Goal: Information Seeking & Learning: Learn about a topic

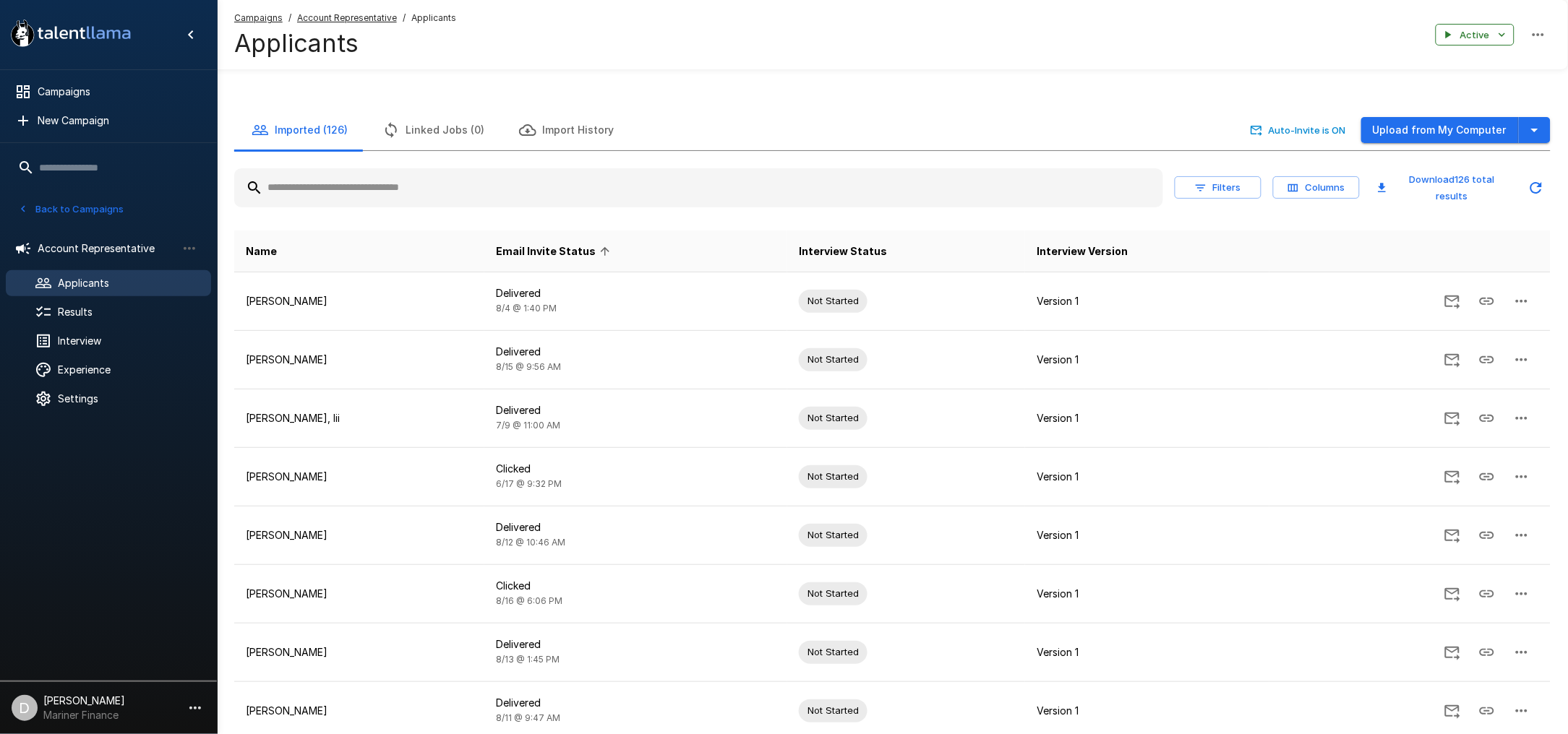
click at [91, 202] on button "Back to Campaigns" at bounding box center [70, 209] width 113 height 22
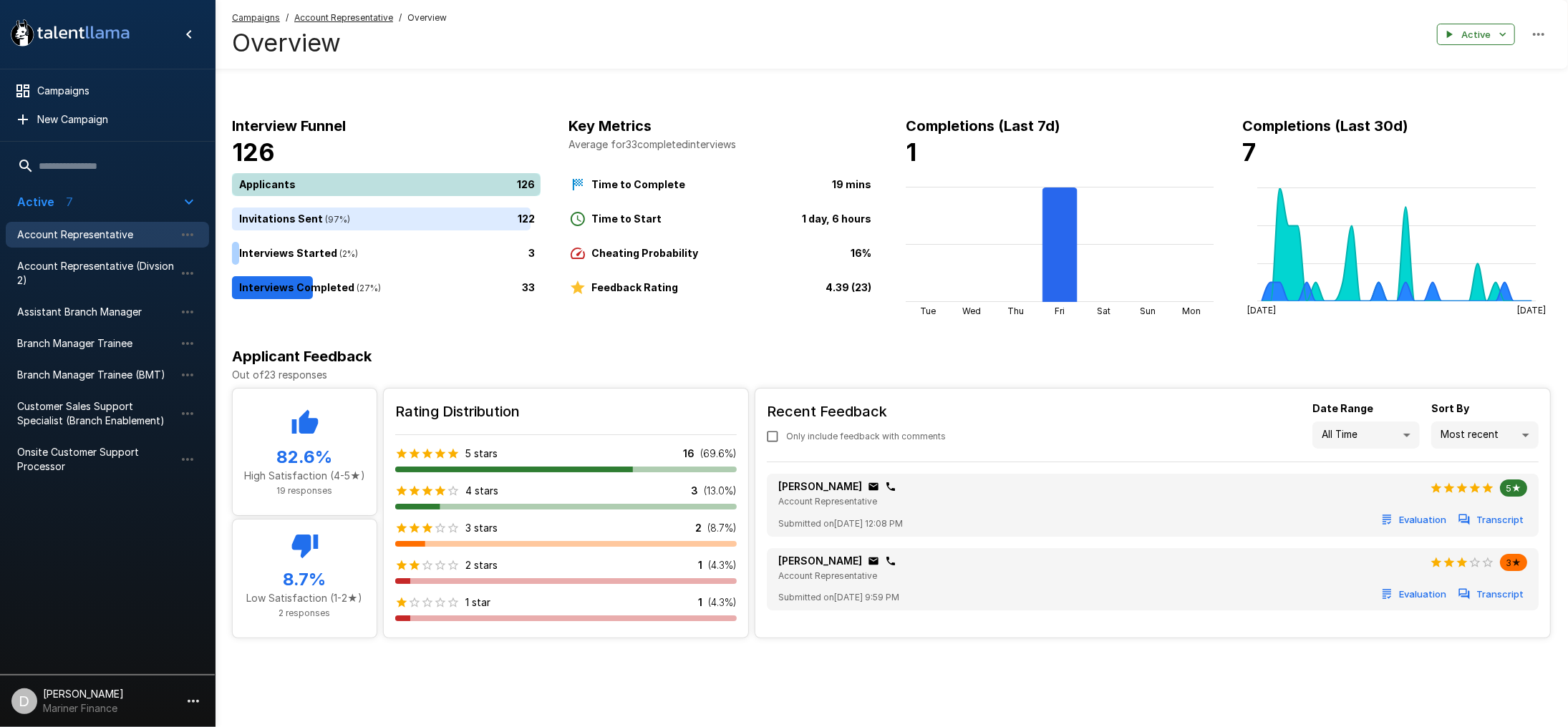
click at [339, 179] on div "126" at bounding box center [389, 185] width 314 height 23
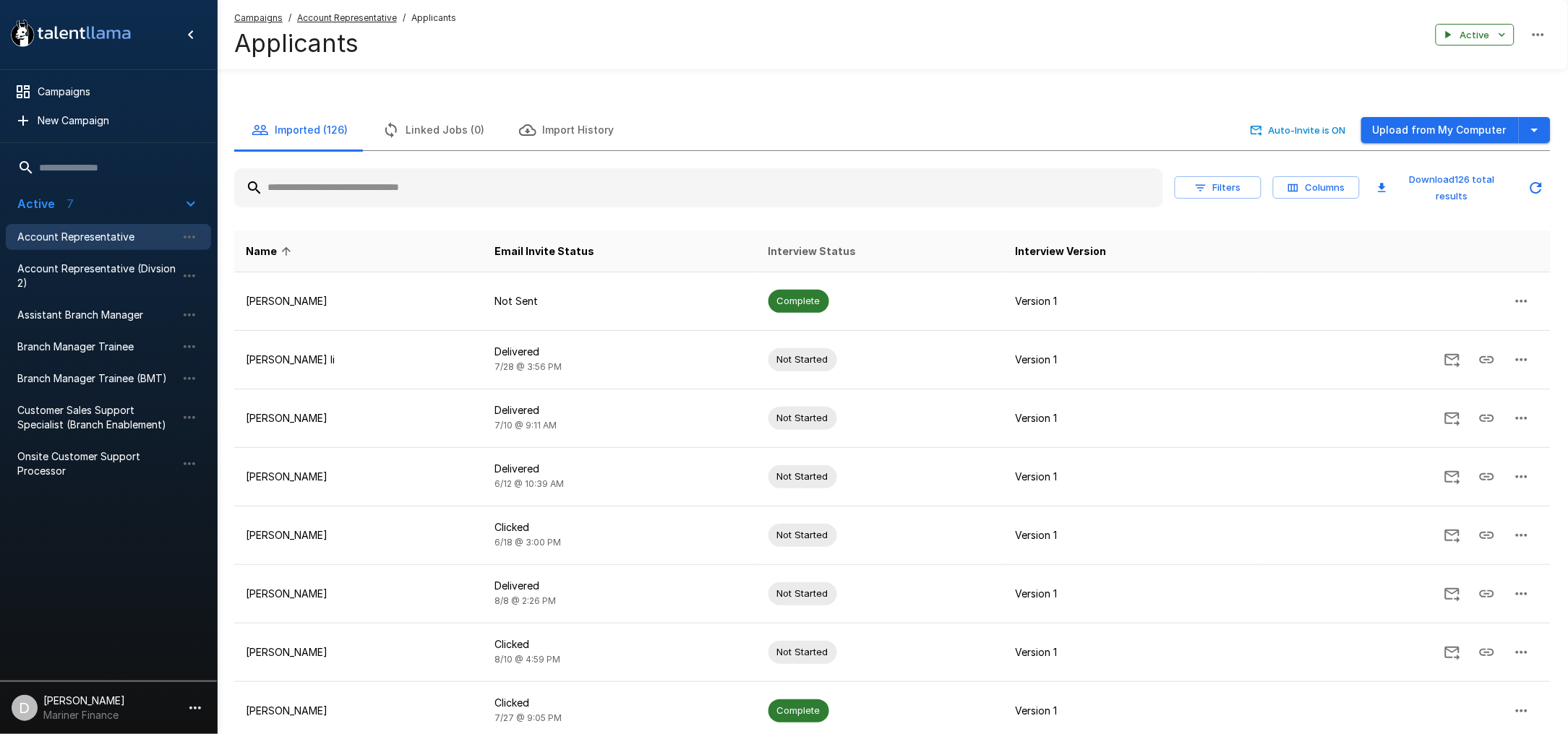
click at [809, 252] on span "Interview Status" at bounding box center [812, 252] width 88 height 18
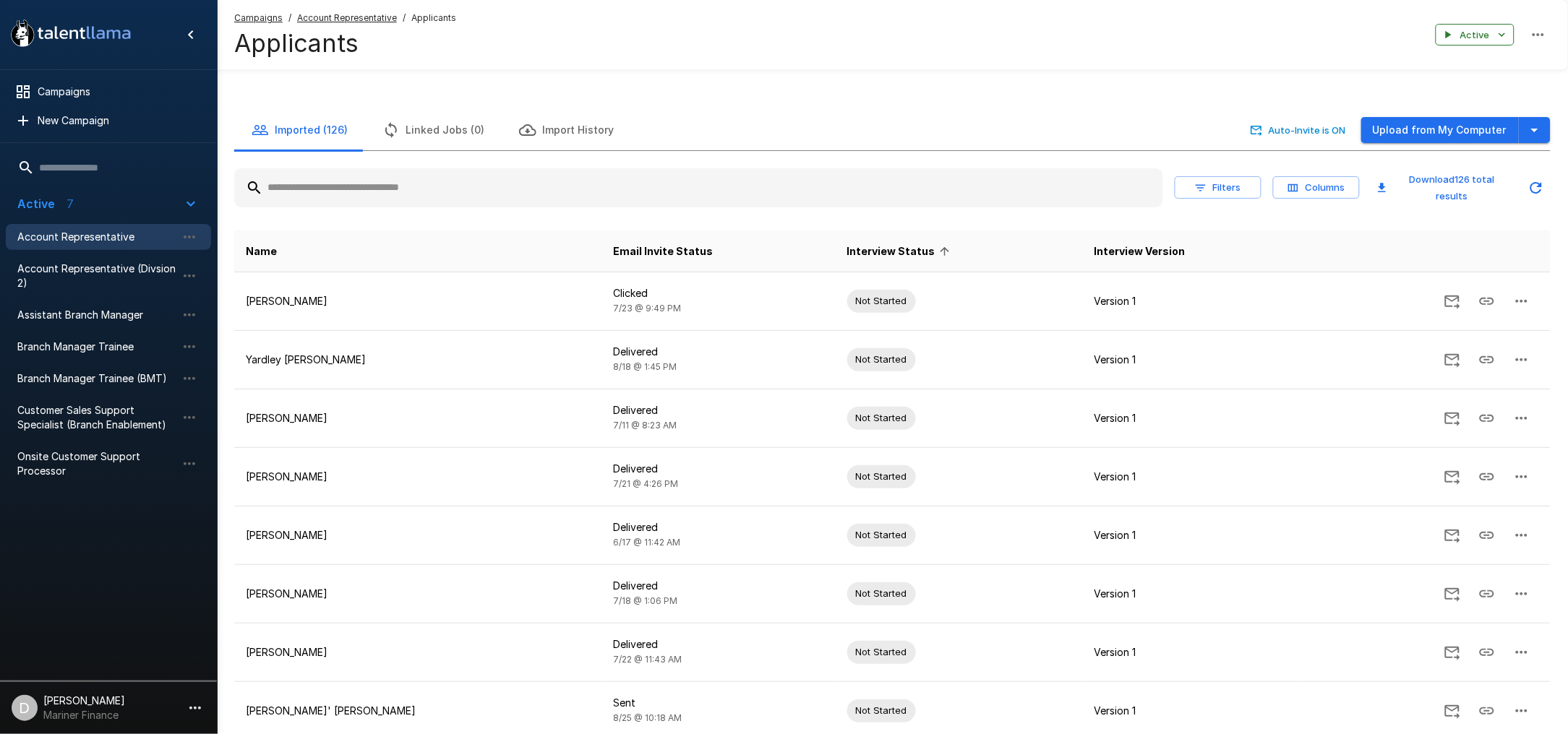
click at [847, 246] on span "Interview Status" at bounding box center [900, 252] width 107 height 18
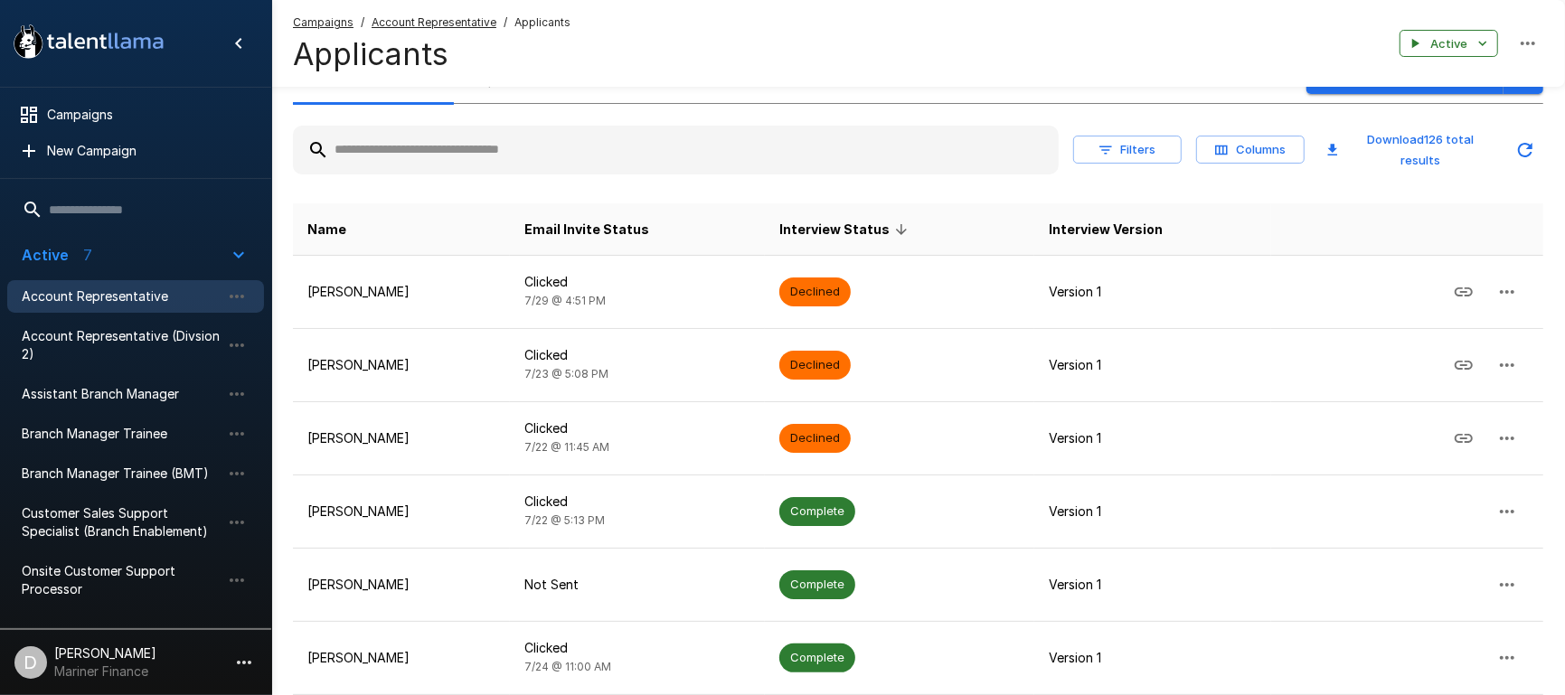
scroll to position [120, 0]
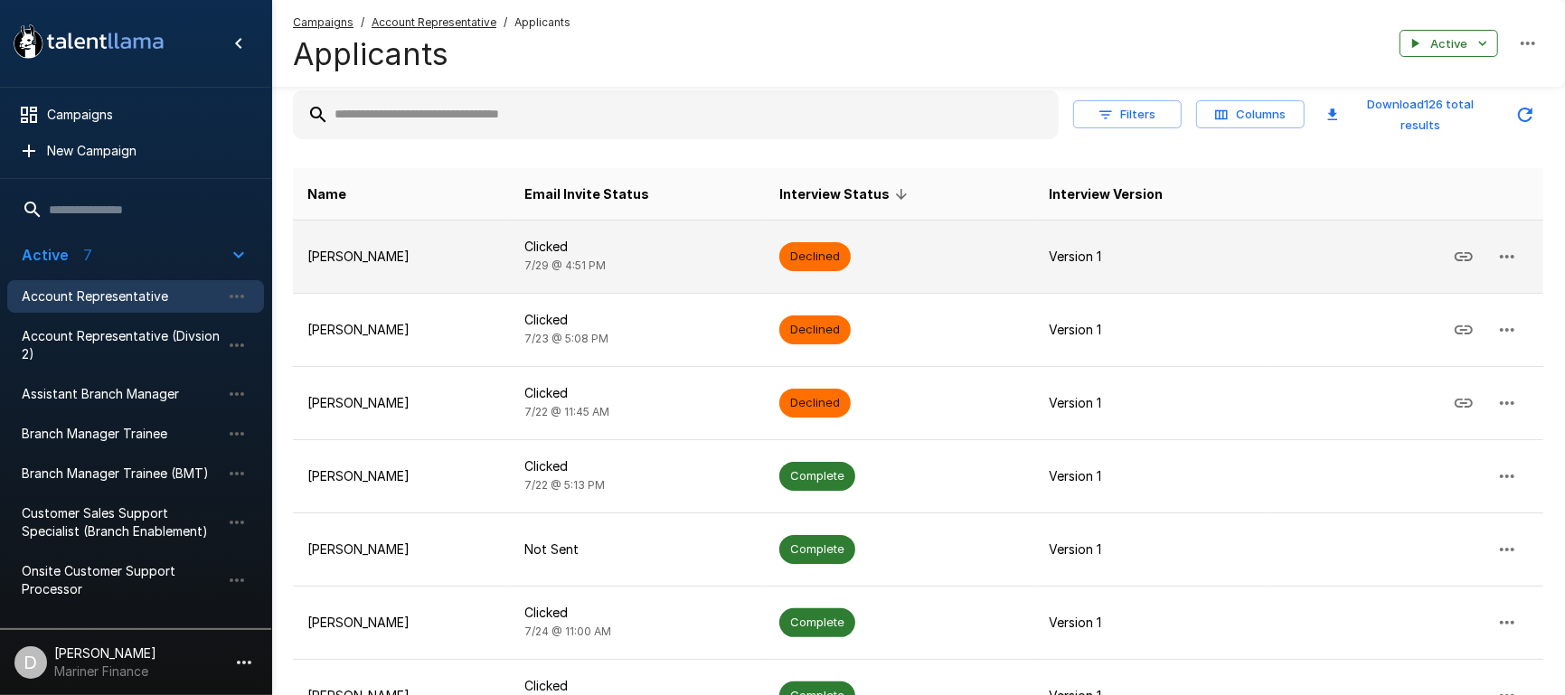
click at [1502, 256] on icon "button" at bounding box center [1507, 257] width 14 height 4
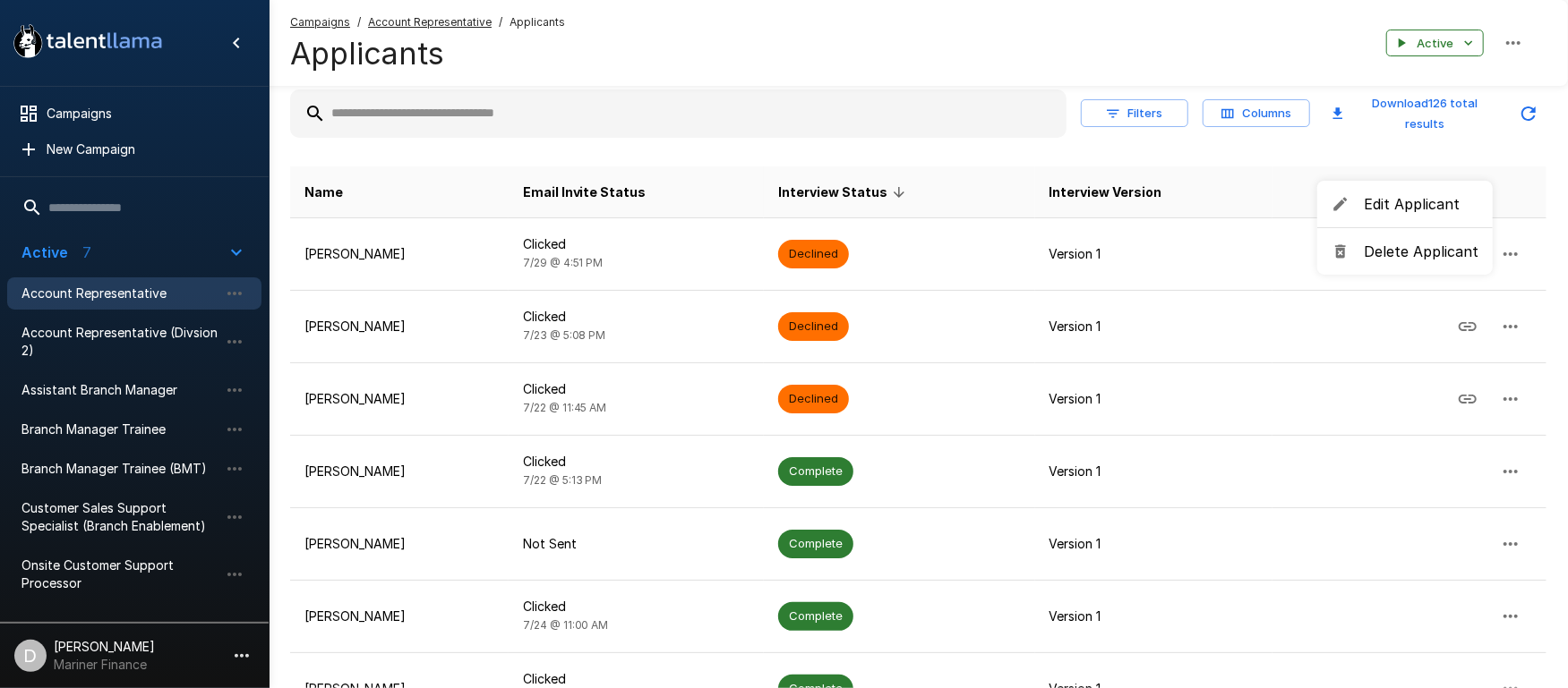
click at [1021, 153] on div at bounding box center [784, 344] width 1568 height 688
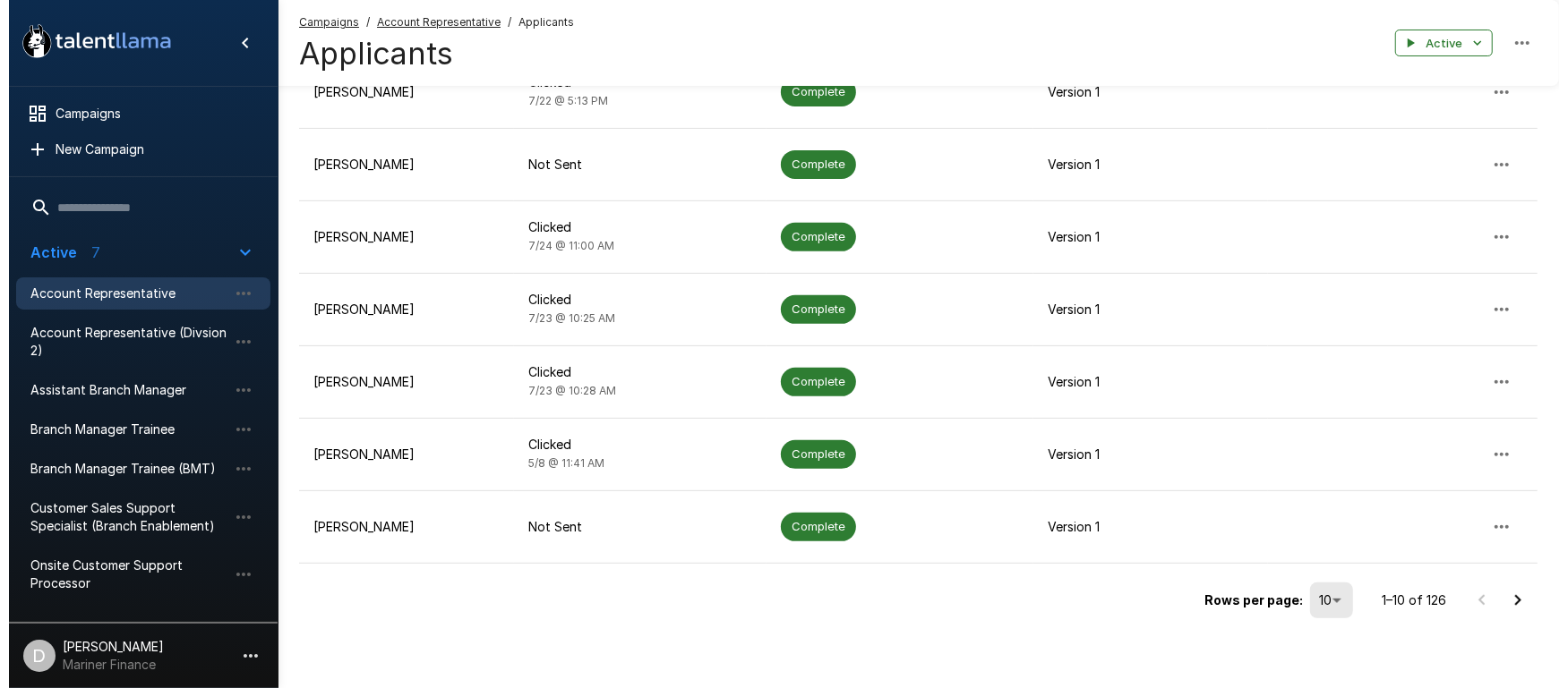
scroll to position [503, 0]
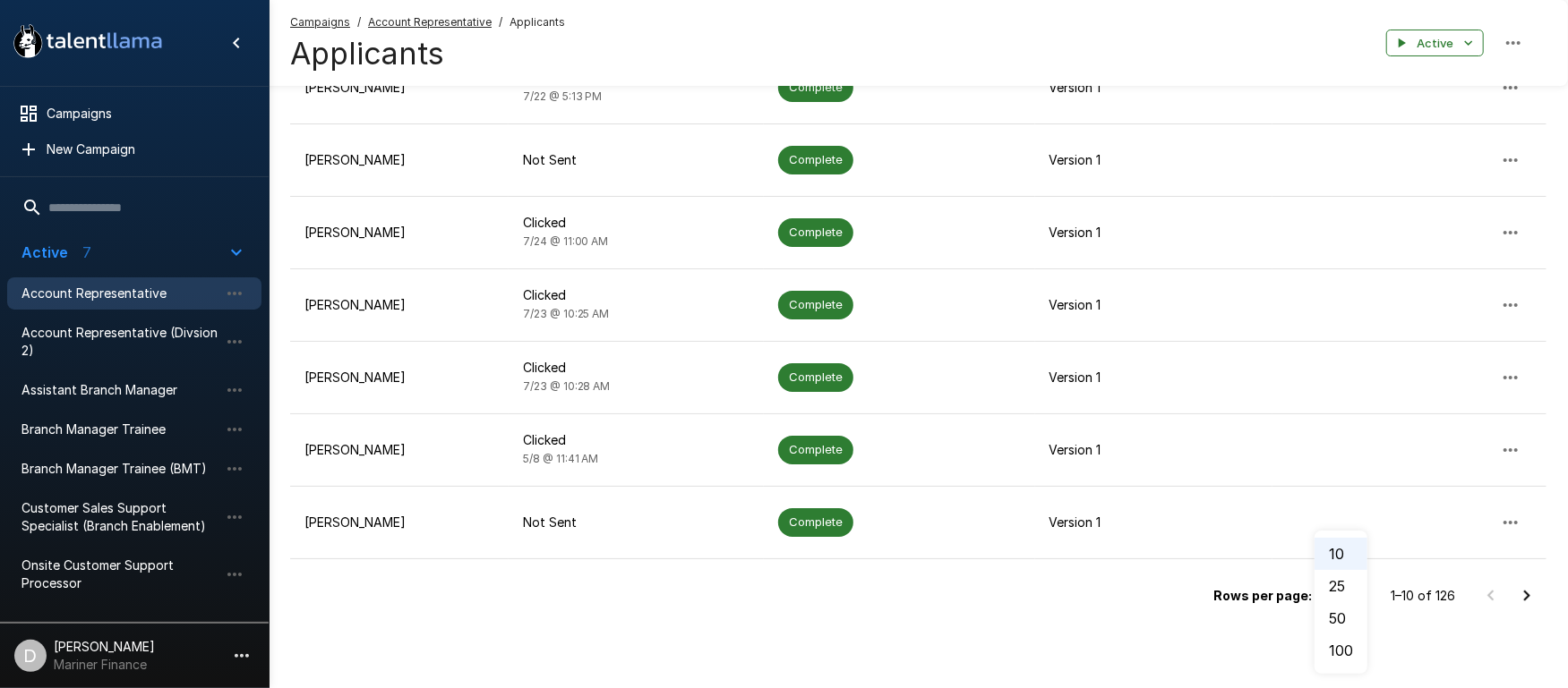
click at [1335, 629] on li "50" at bounding box center [1340, 618] width 52 height 33
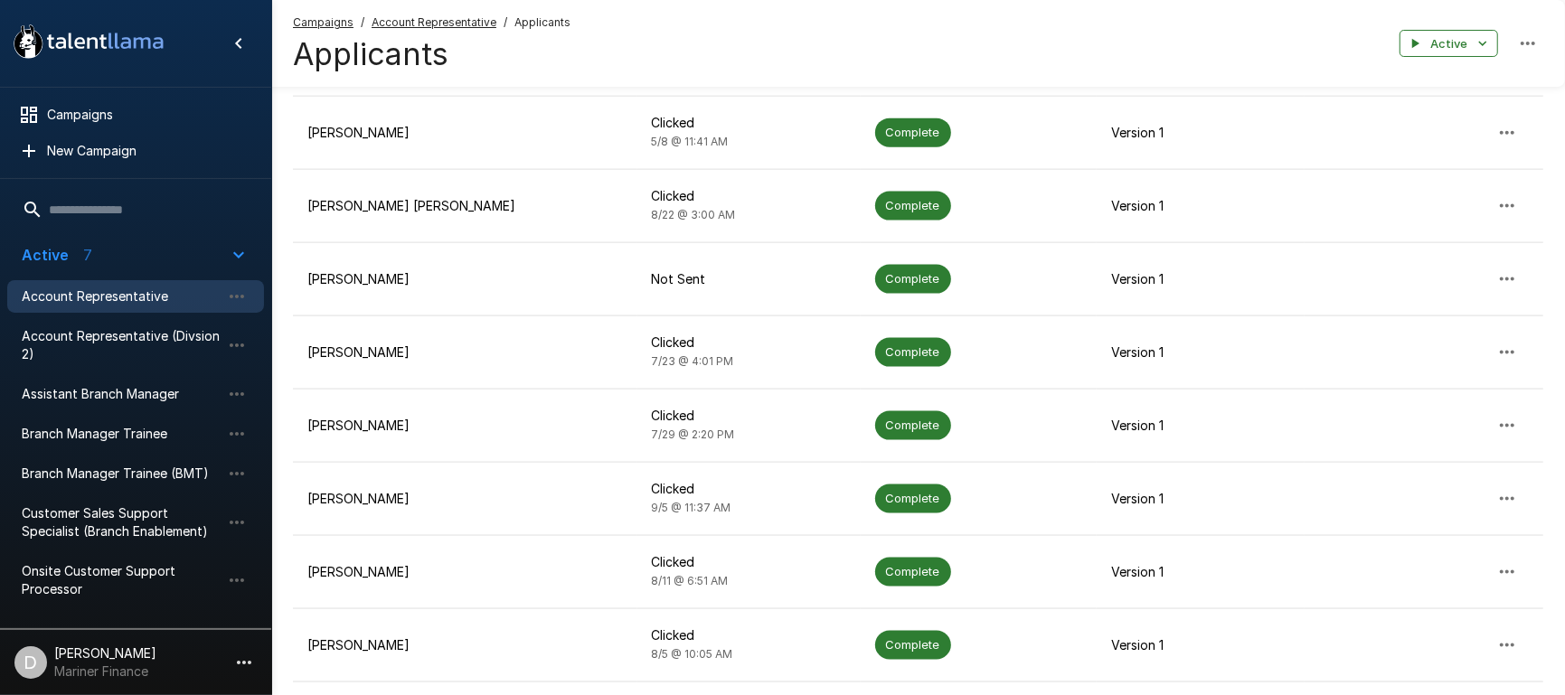
scroll to position [2048, 0]
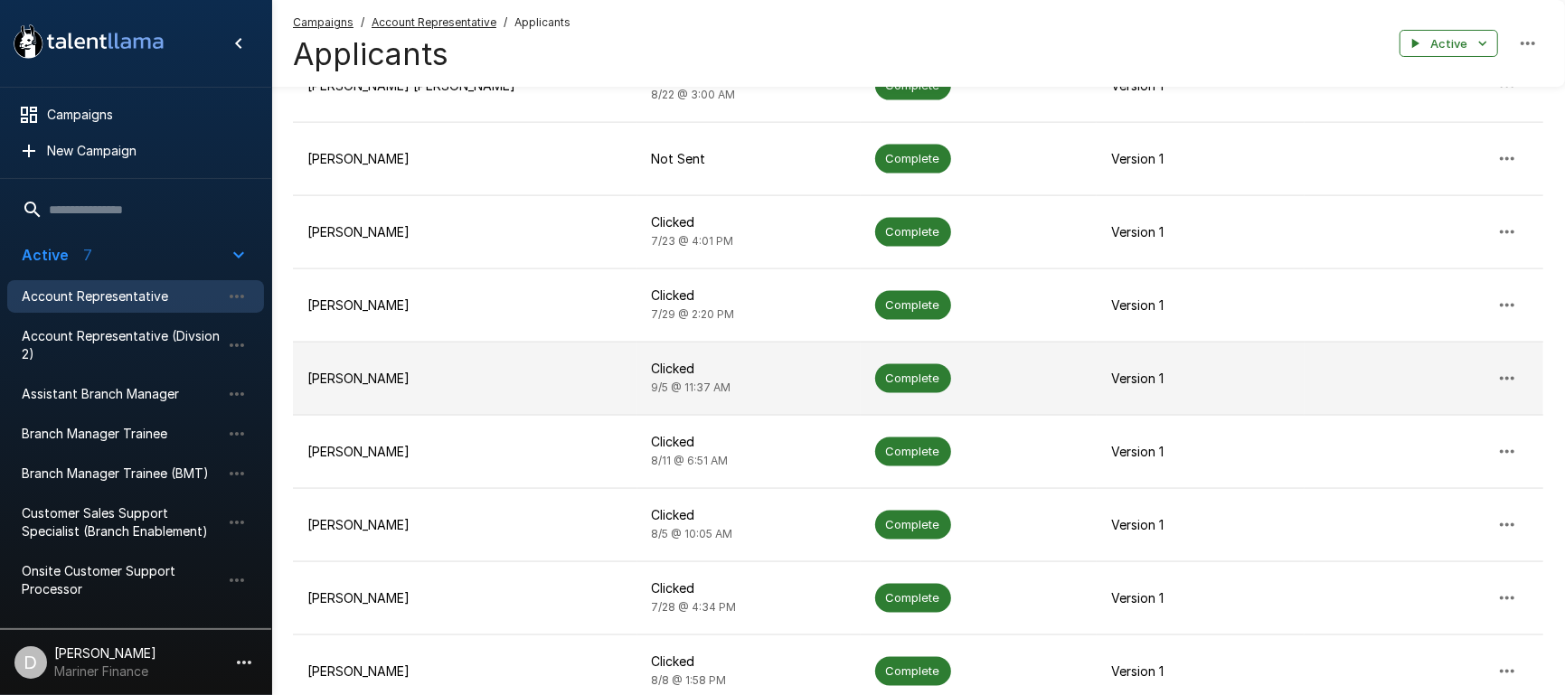
click at [306, 375] on td "[PERSON_NAME]" at bounding box center [465, 378] width 344 height 73
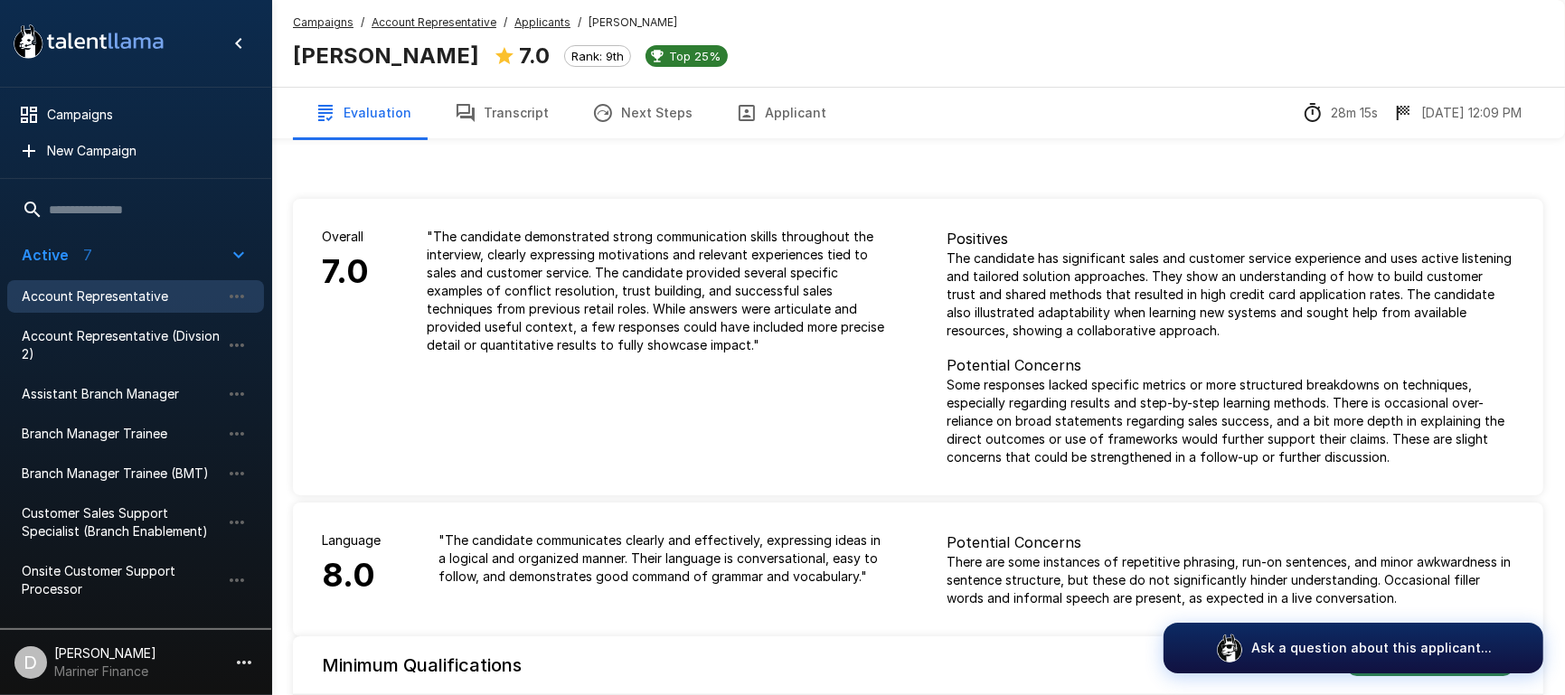
click at [832, 99] on div "Evaluation Transcript Next Steps Applicant 28m 15s [DATE] 12:09 PM" at bounding box center [918, 113] width 1294 height 52
click at [786, 108] on button "Applicant" at bounding box center [781, 113] width 134 height 51
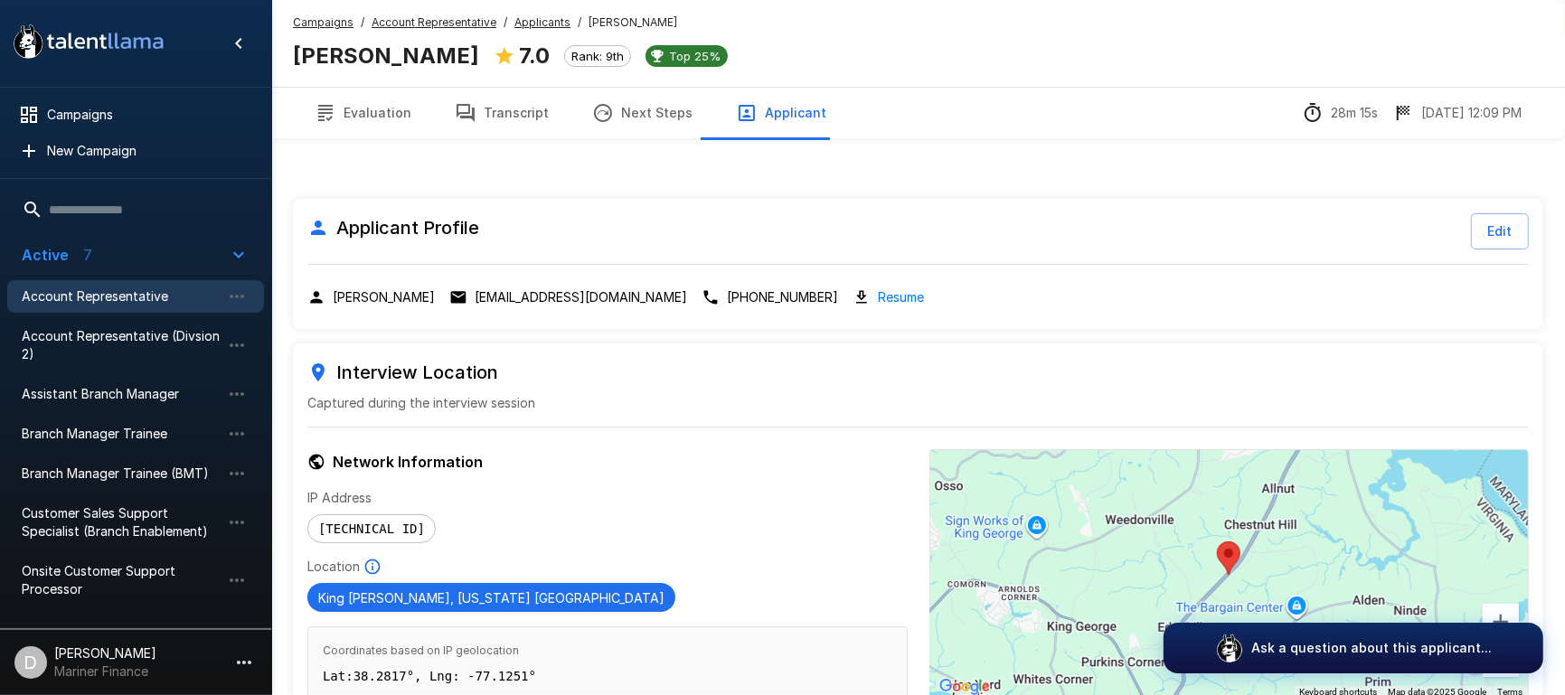
click at [340, 109] on button "Evaluation" at bounding box center [363, 113] width 140 height 51
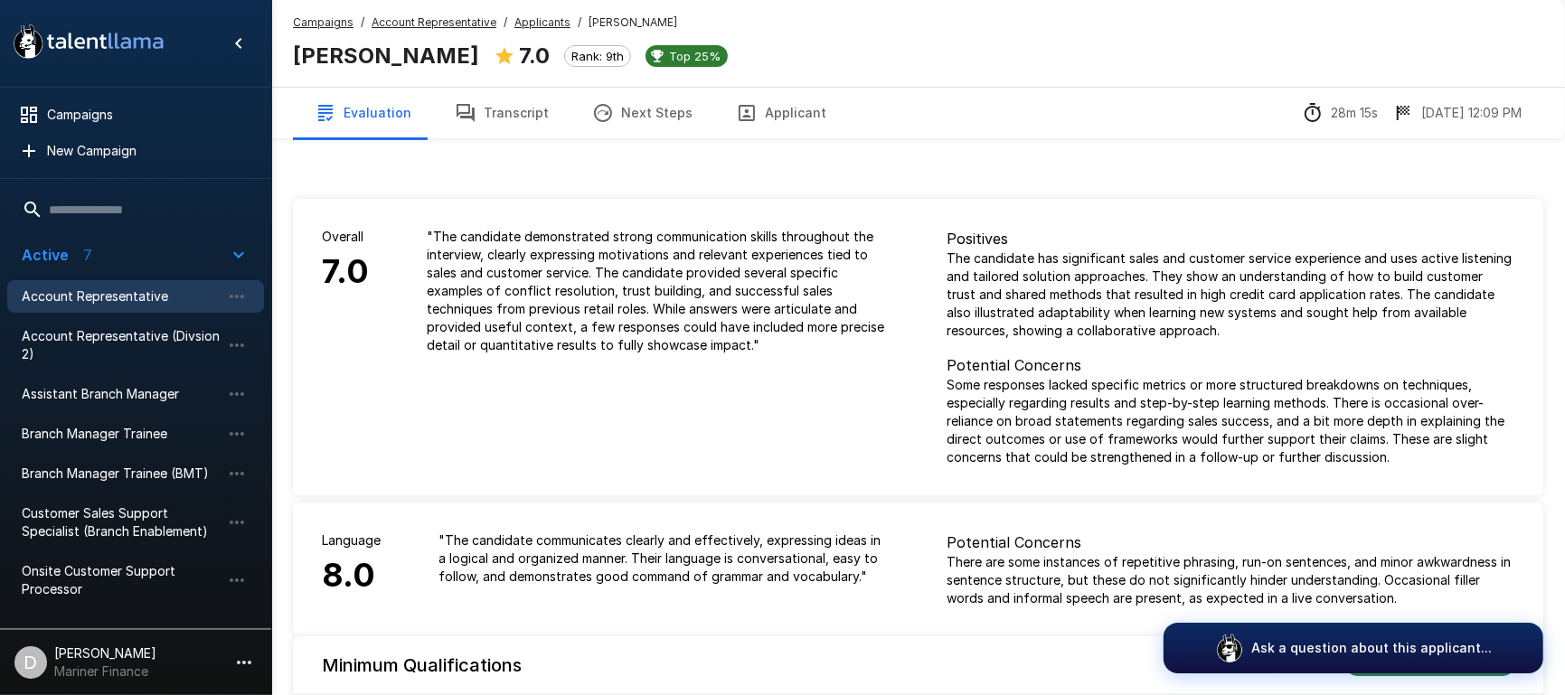
click at [532, 105] on button "Transcript" at bounding box center [501, 113] width 137 height 51
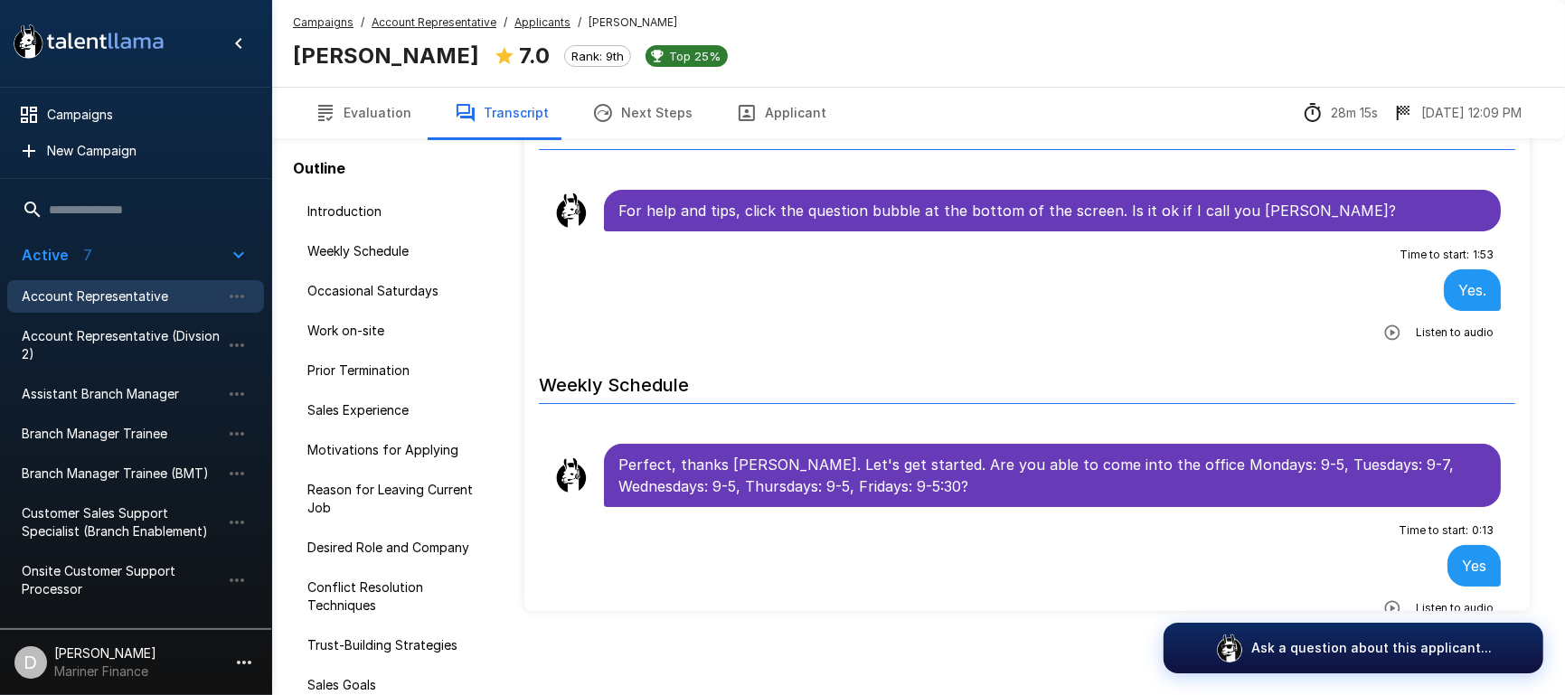
scroll to position [152, 0]
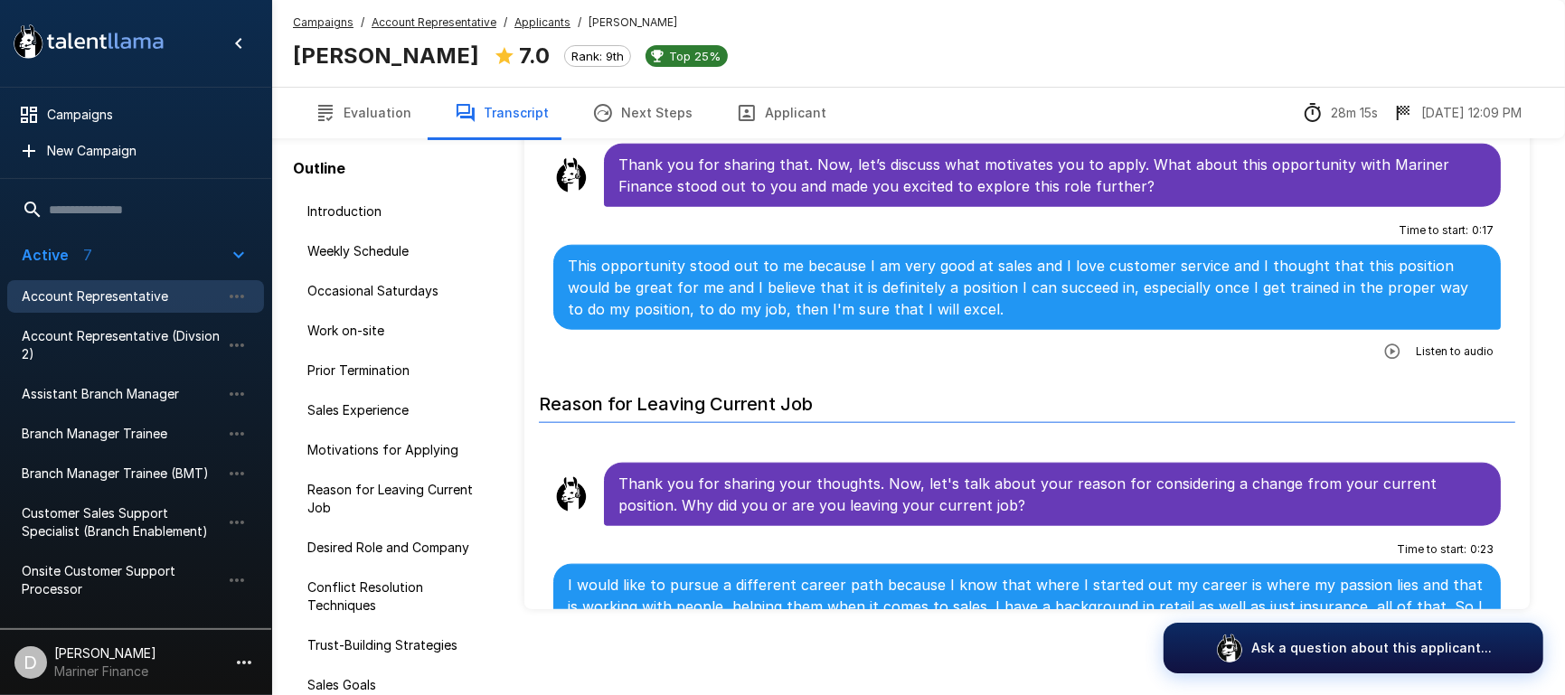
scroll to position [1808, 0]
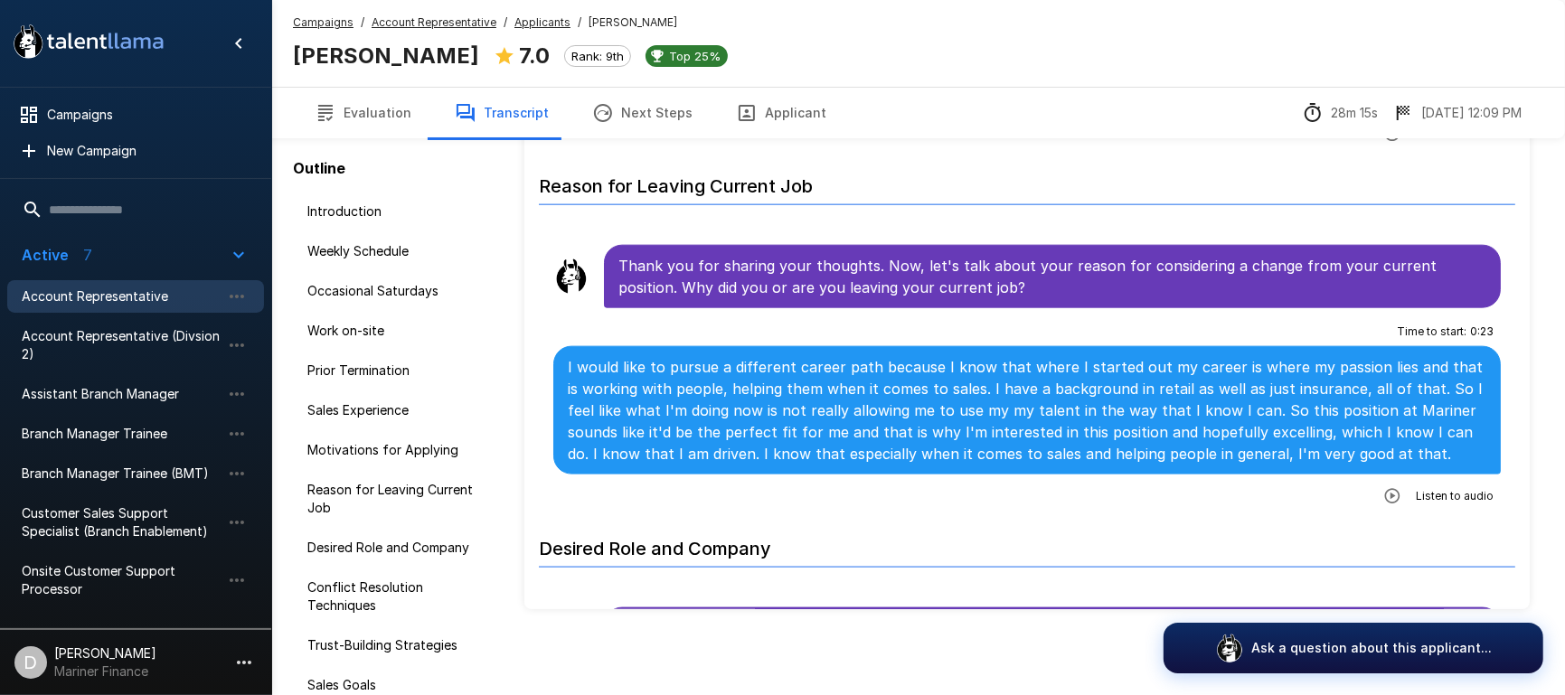
click at [343, 121] on button "Evaluation" at bounding box center [363, 113] width 140 height 51
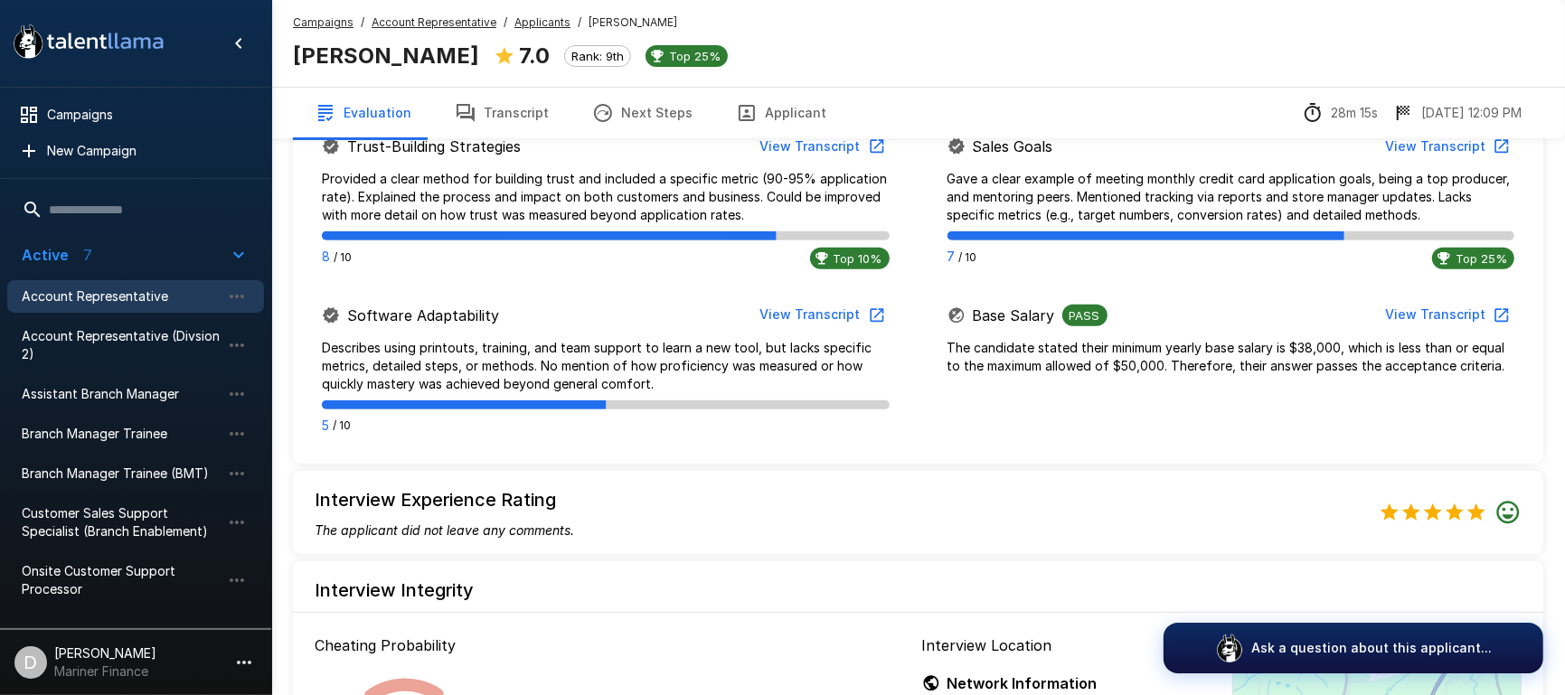
scroll to position [1408, 0]
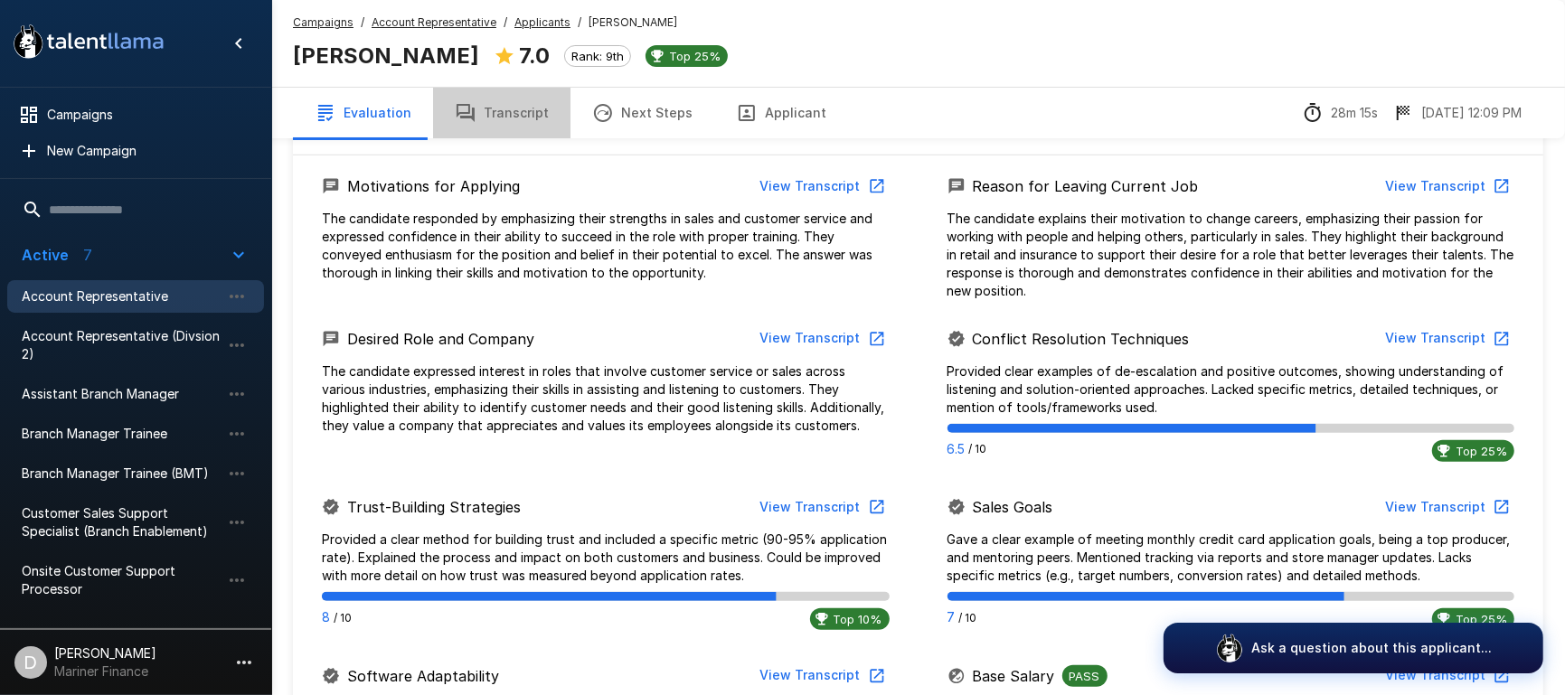
click at [511, 117] on button "Transcript" at bounding box center [501, 113] width 137 height 51
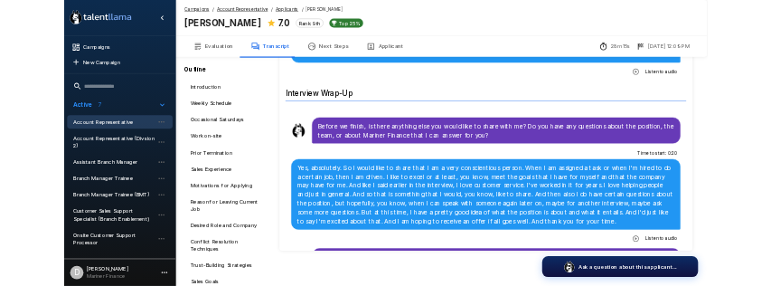
scroll to position [6611, 0]
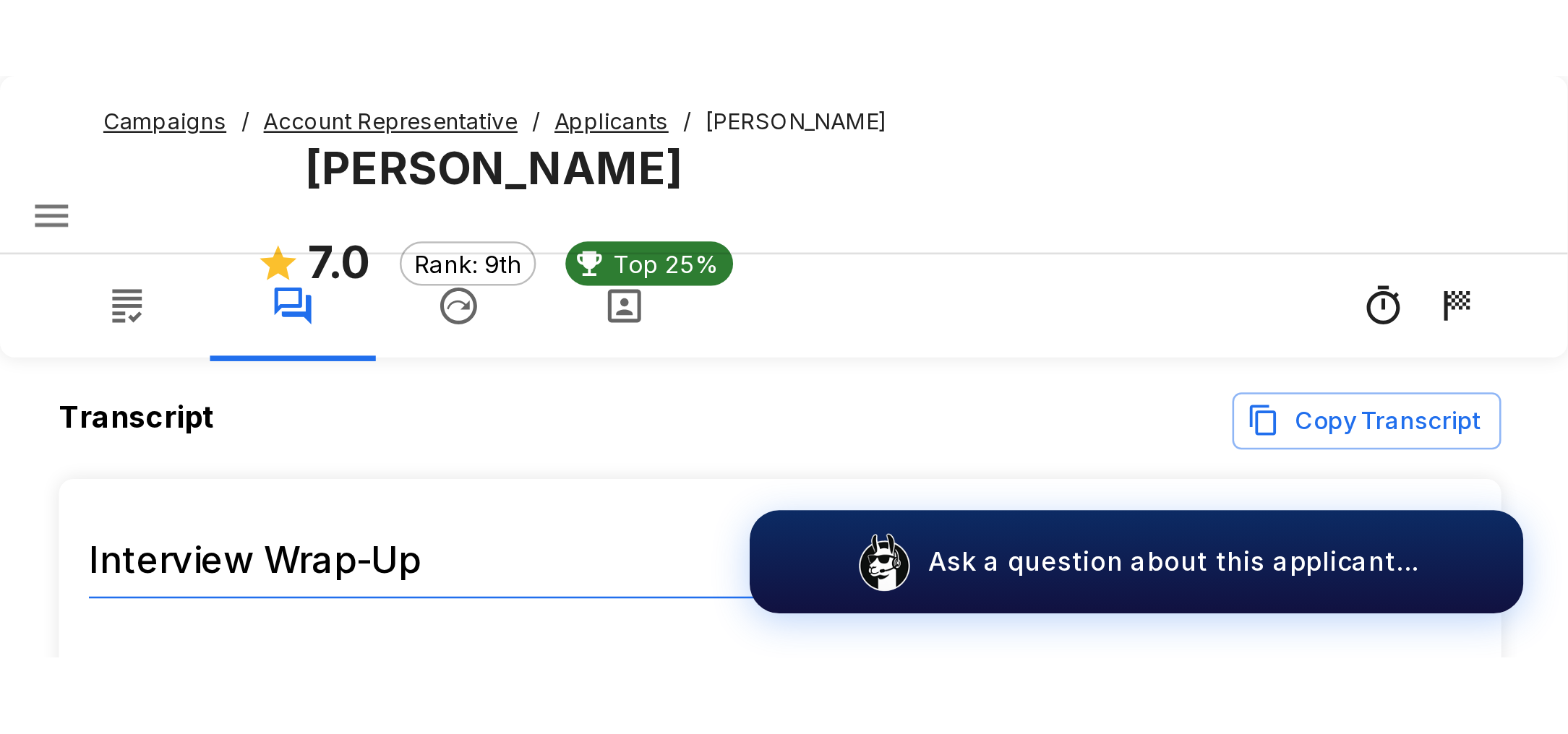
scroll to position [94, 0]
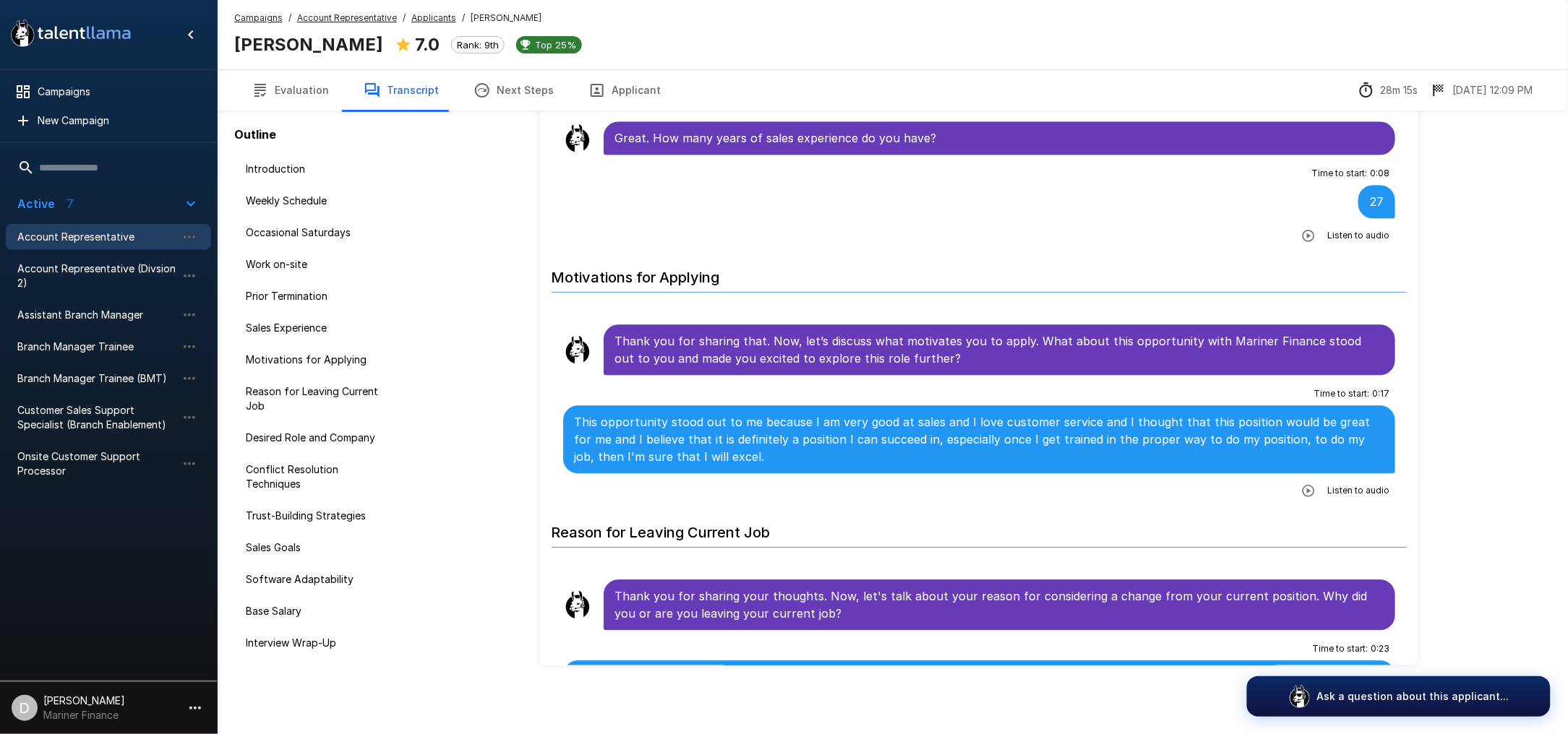
scroll to position [1087, 0]
click at [286, 97] on button "Evaluation" at bounding box center [290, 90] width 112 height 41
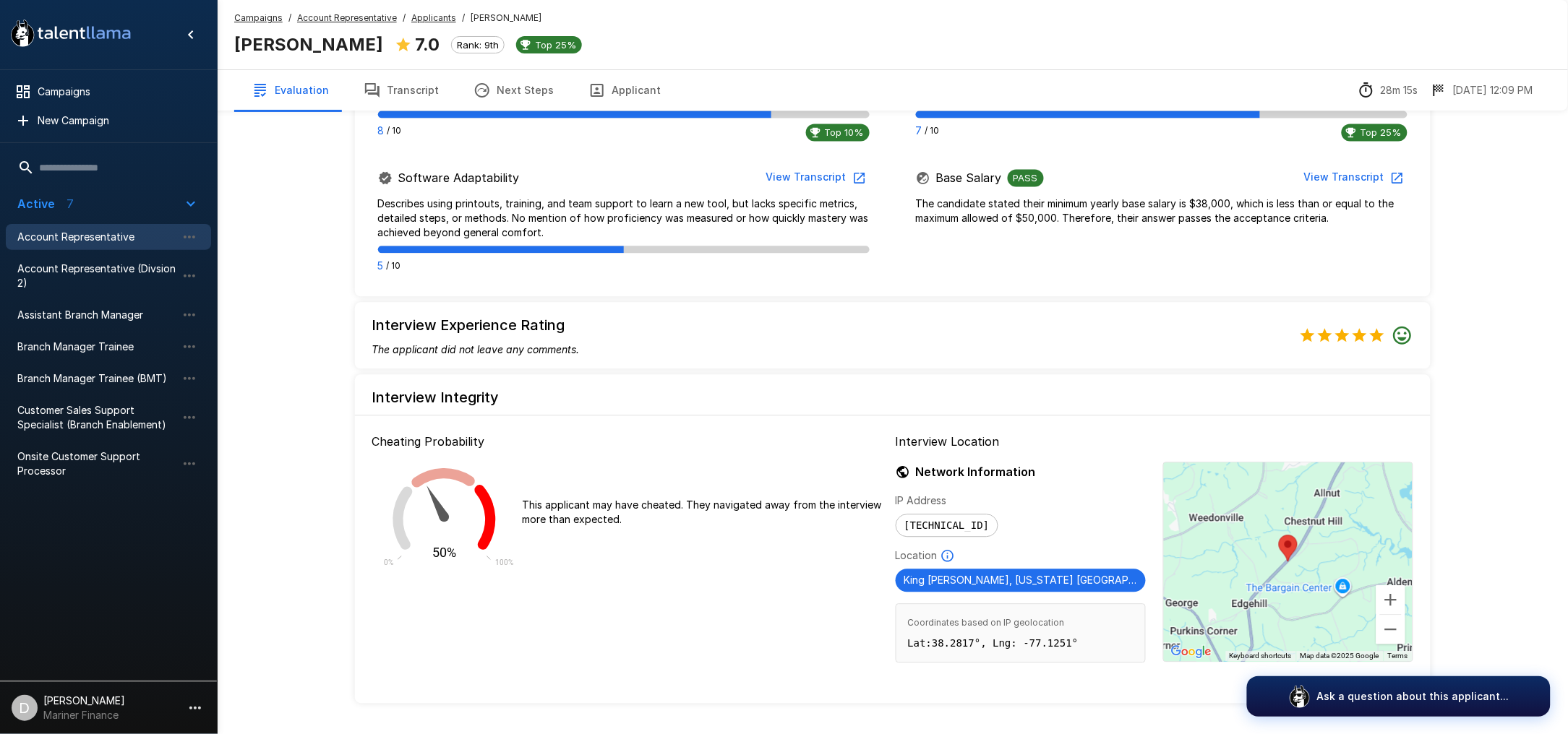
scroll to position [1030, 0]
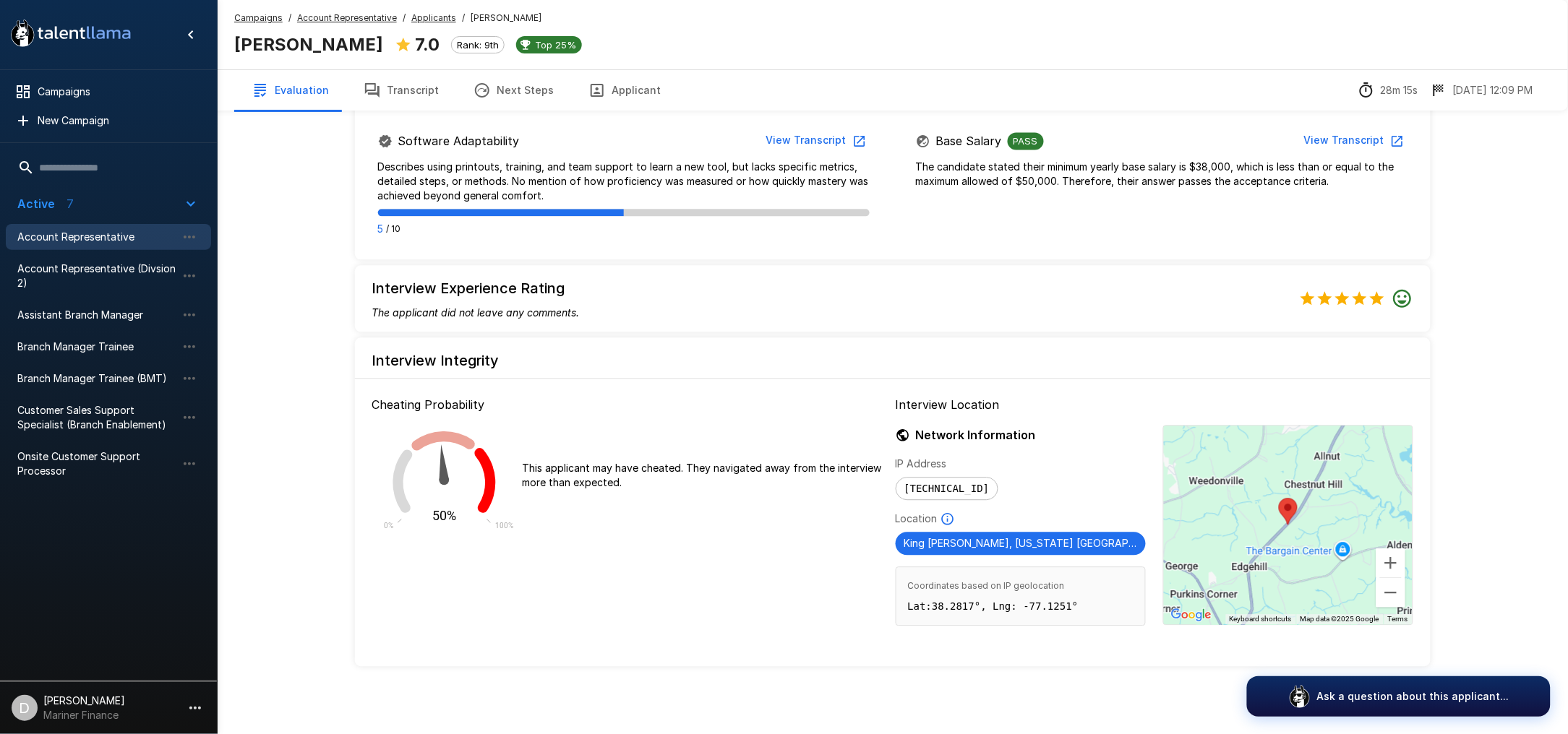
click at [441, 494] on icon "50% 0% 100%" at bounding box center [445, 474] width 145 height 122
click at [459, 473] on icon "50% 0% 100%" at bounding box center [445, 474] width 145 height 122
click at [492, 473] on icon at bounding box center [485, 480] width 21 height 65
click at [431, 438] on icon at bounding box center [443, 441] width 64 height 19
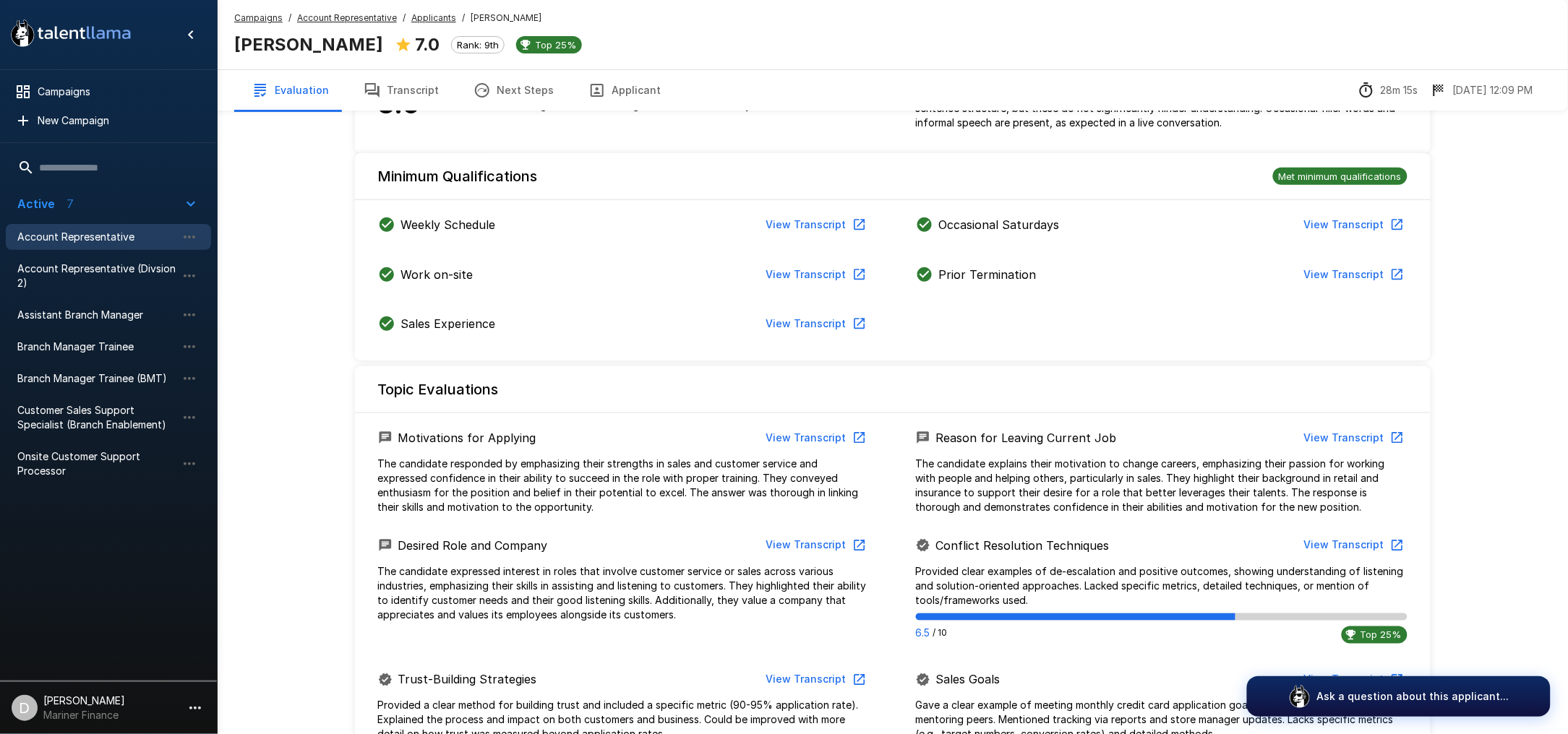
click at [390, 97] on button "Transcript" at bounding box center [401, 90] width 110 height 41
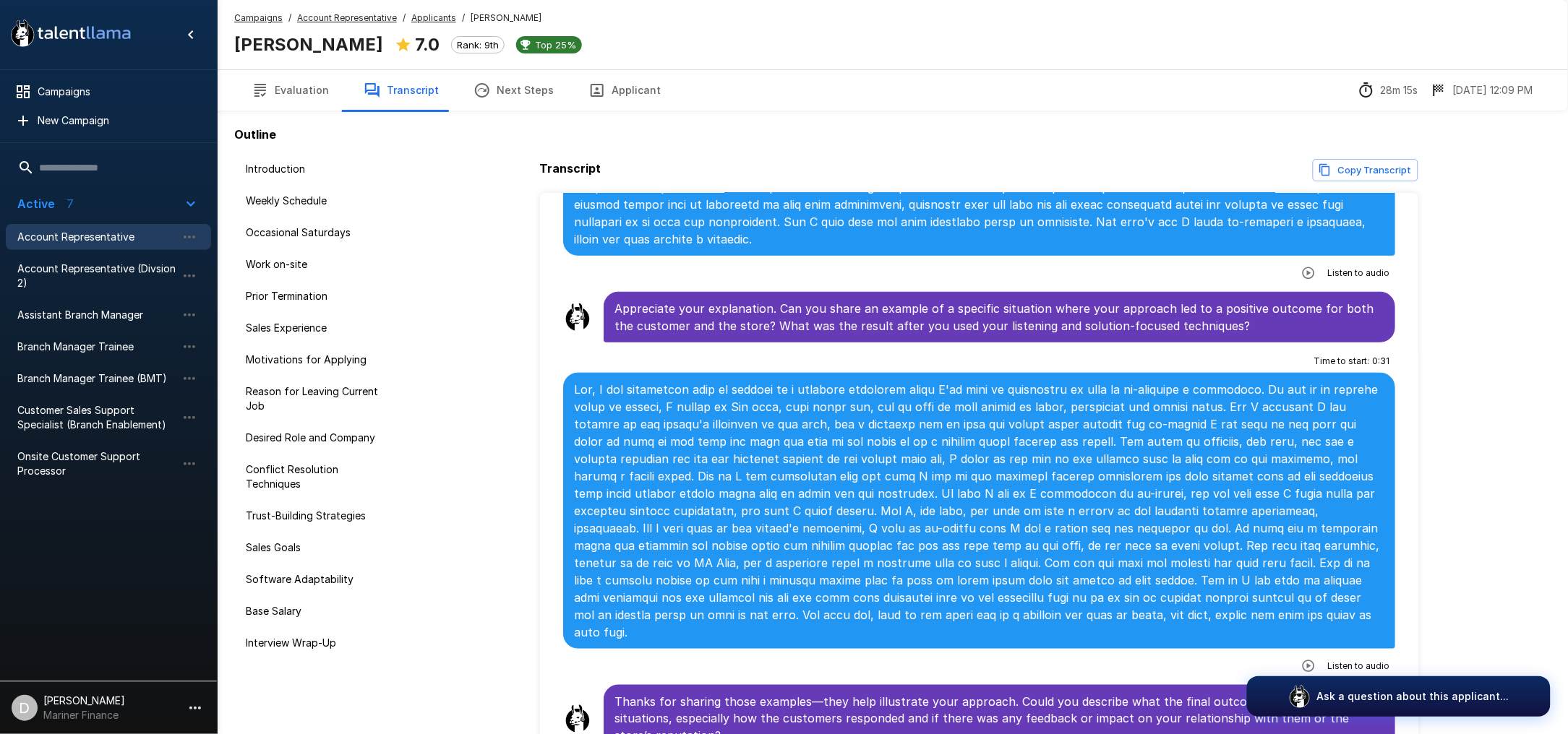
scroll to position [2505, 0]
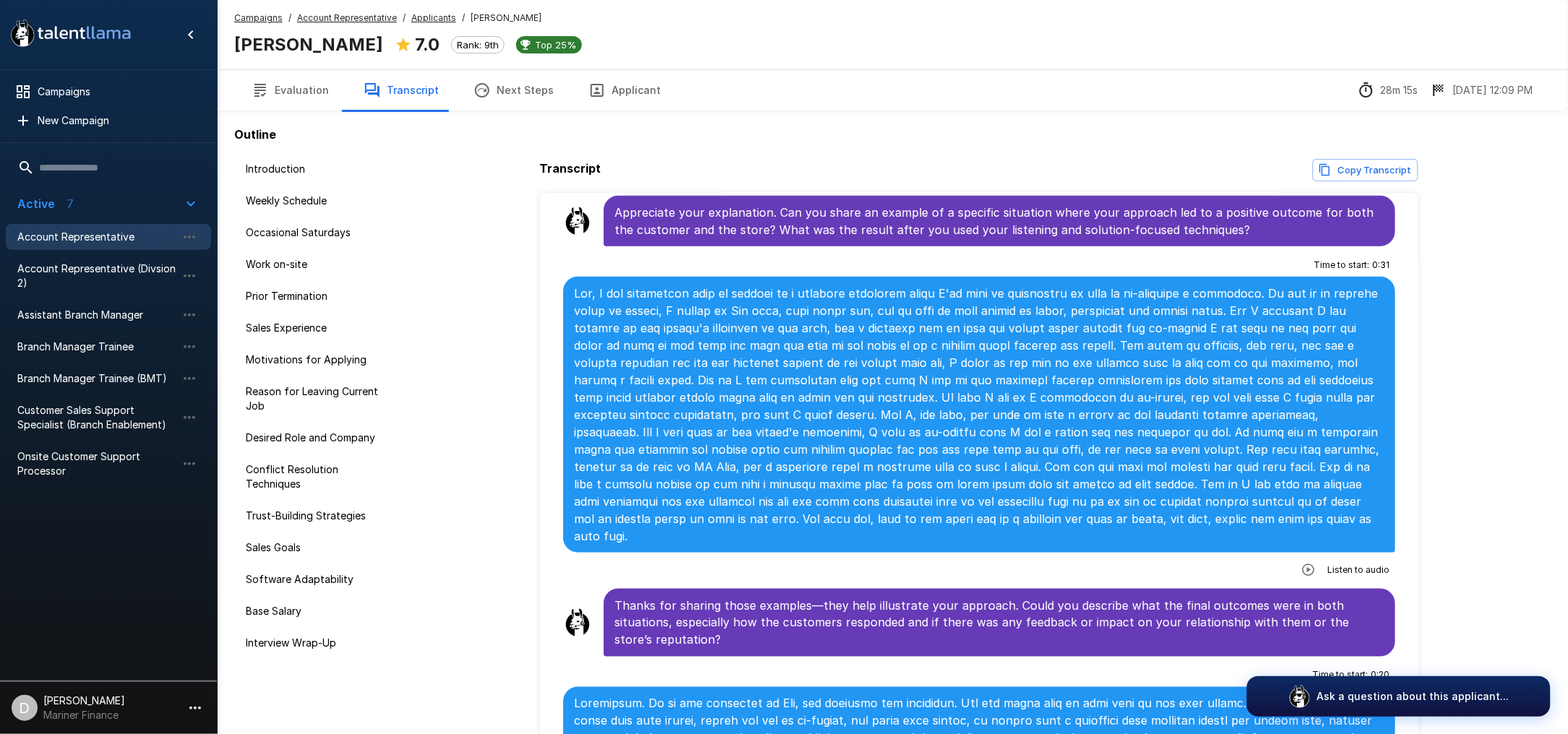
click at [1301, 563] on icon "button" at bounding box center [1308, 570] width 14 height 14
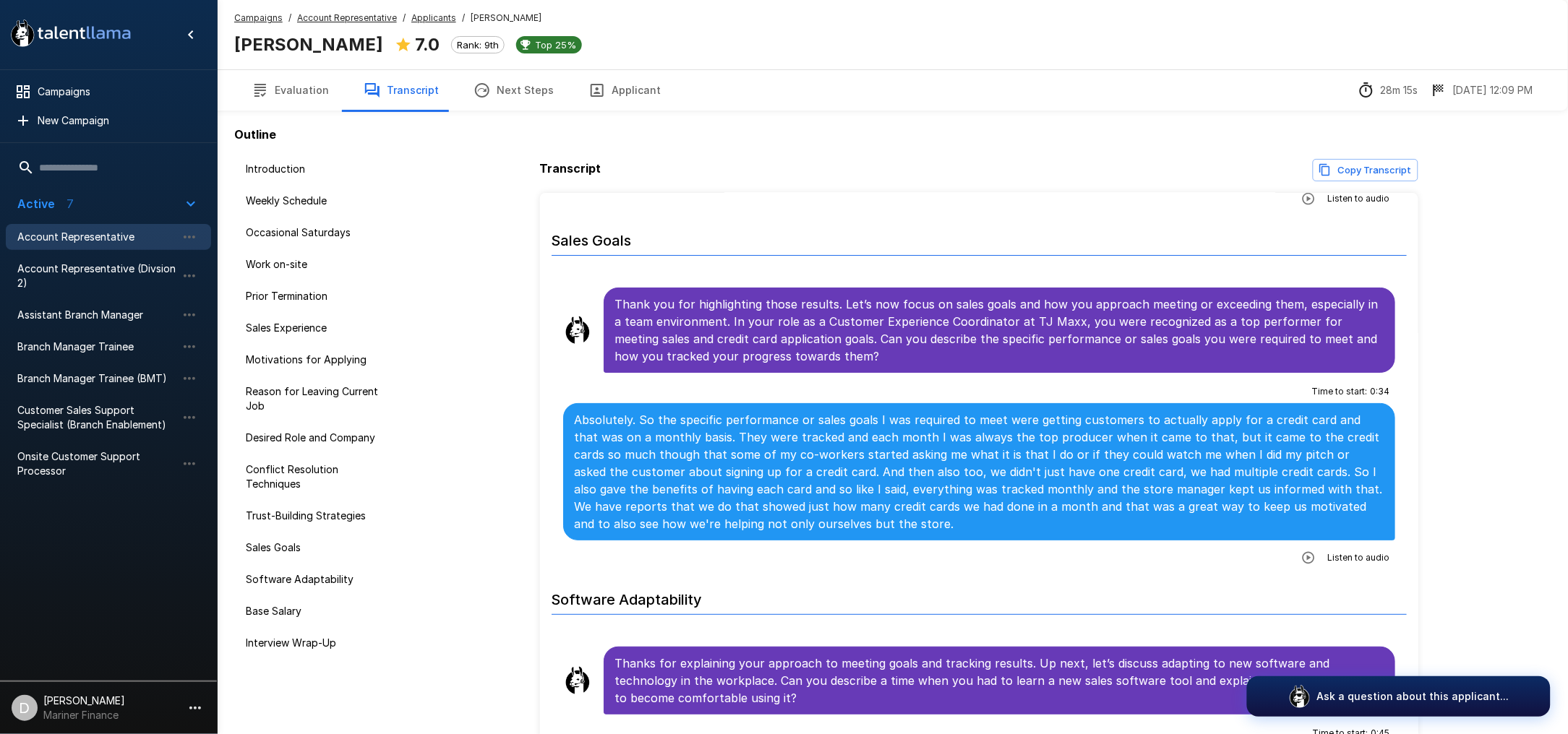
scroll to position [3951, 0]
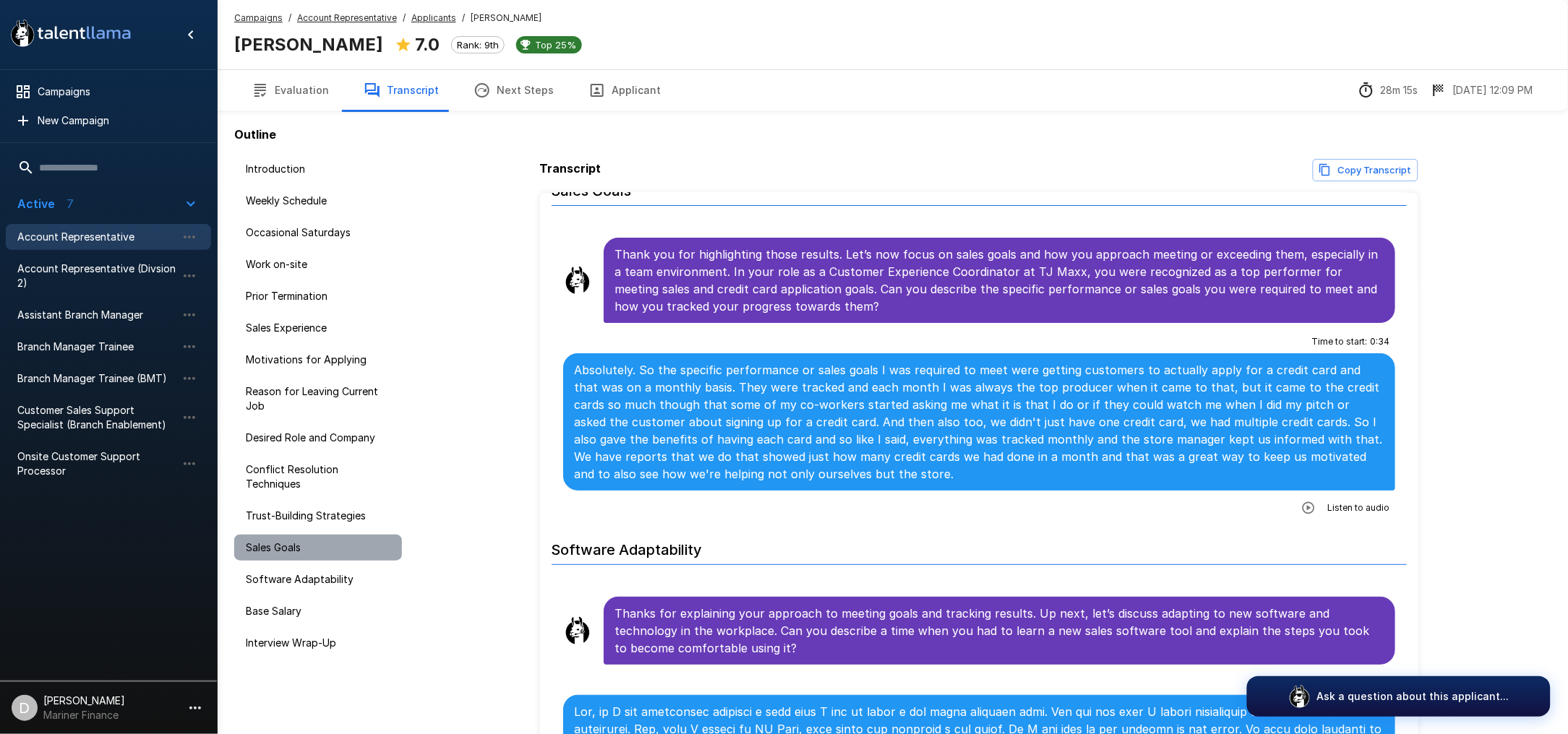
click at [281, 545] on span "Sales Goals" at bounding box center [317, 548] width 145 height 14
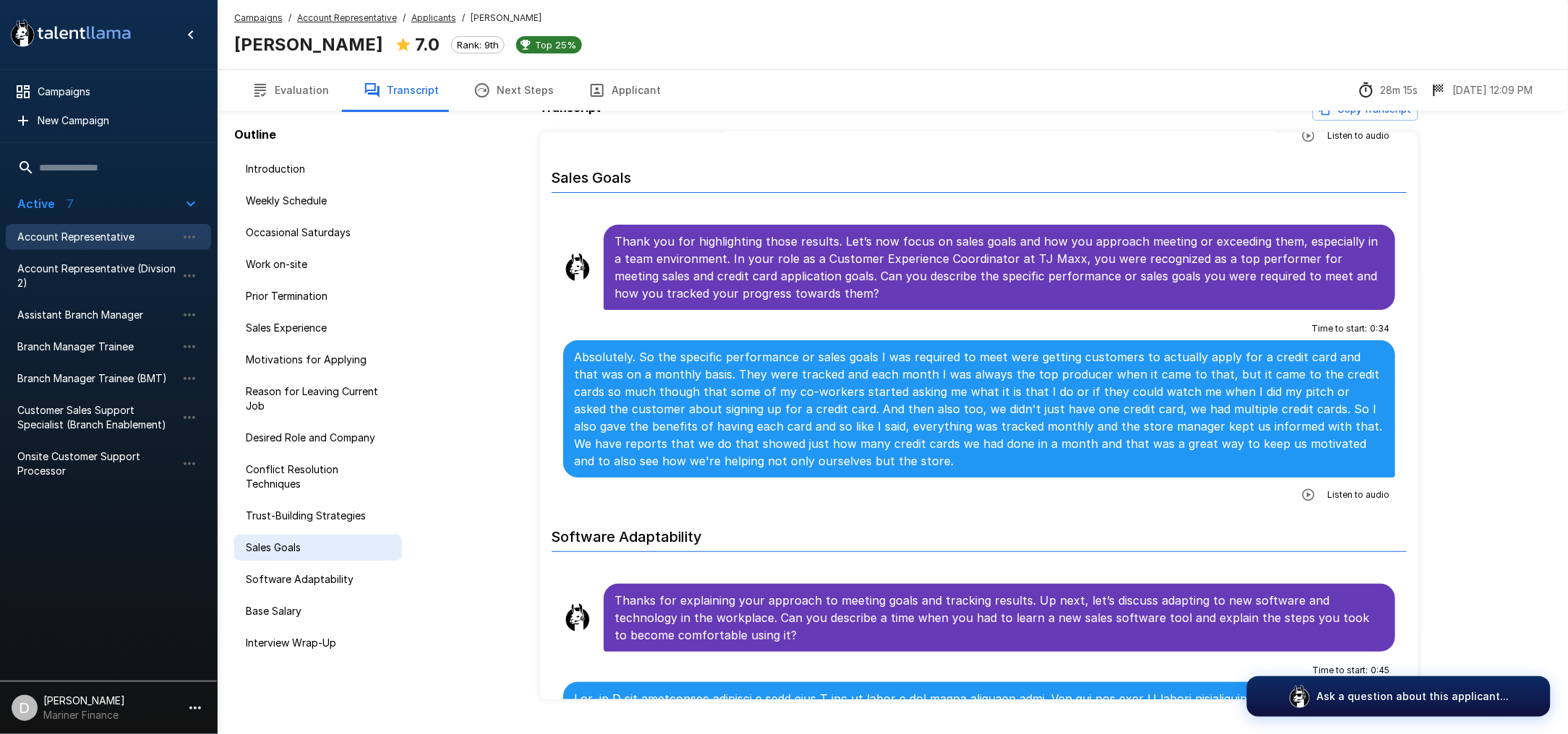
scroll to position [94, 0]
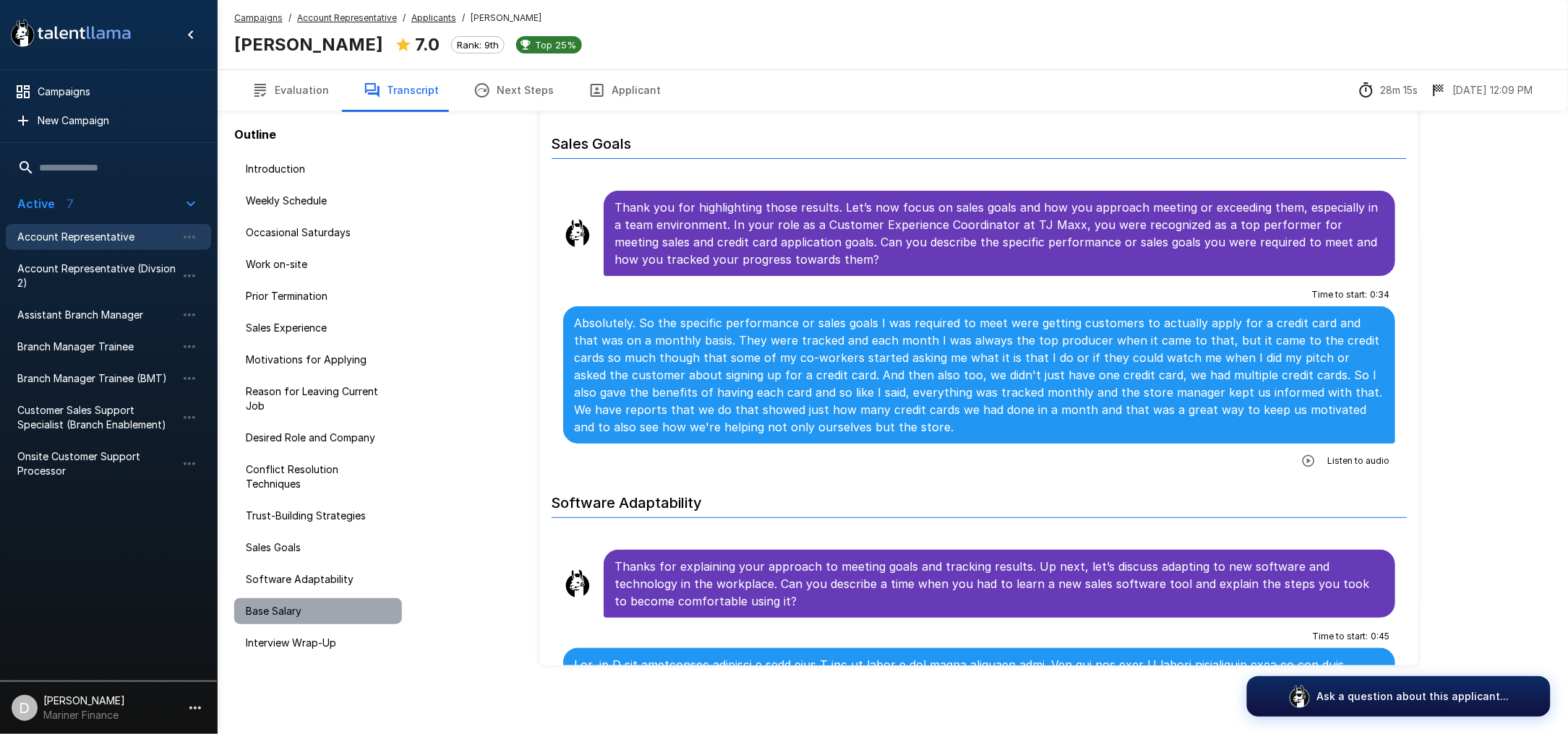
click at [276, 610] on span "Base Salary" at bounding box center [317, 612] width 145 height 14
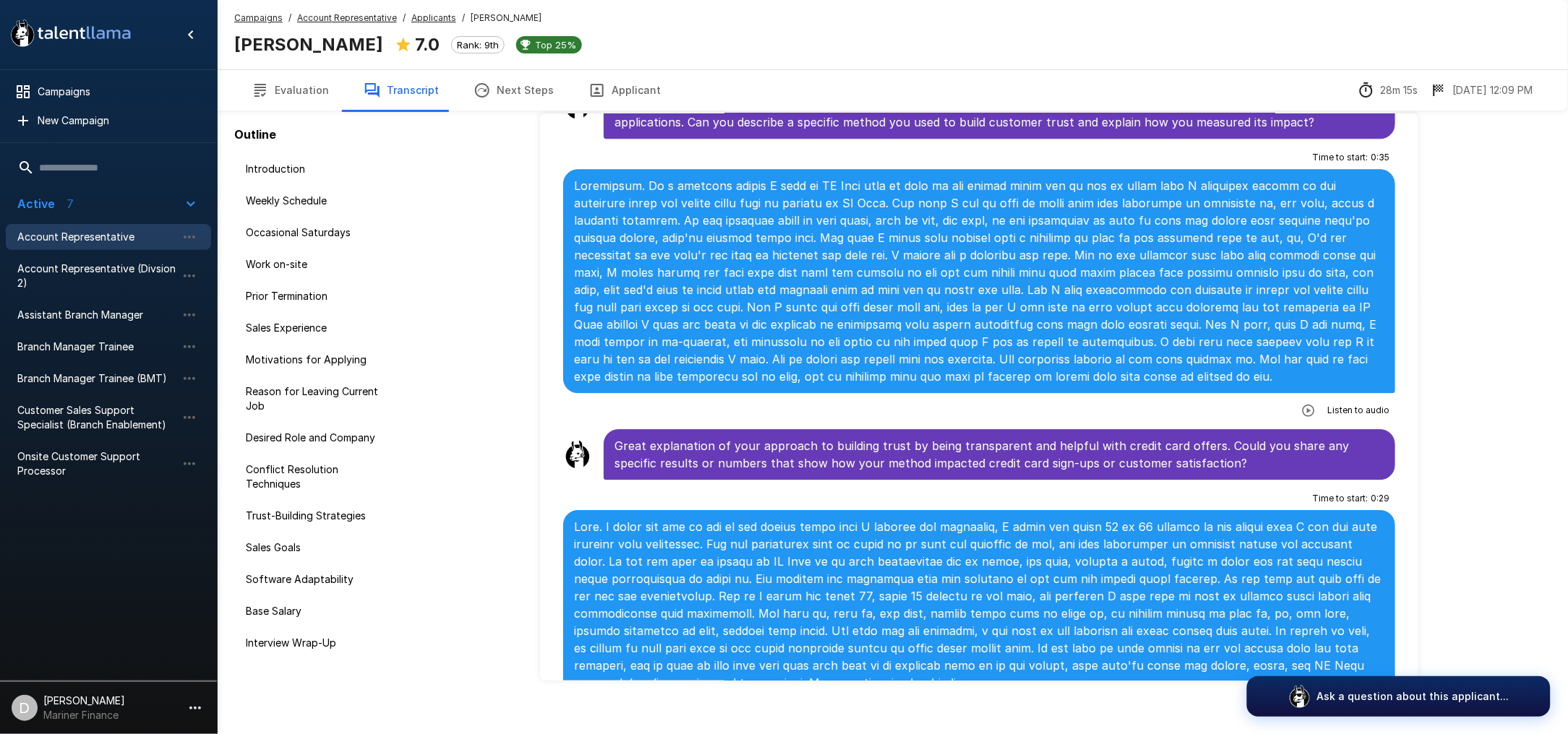
scroll to position [3400, 0]
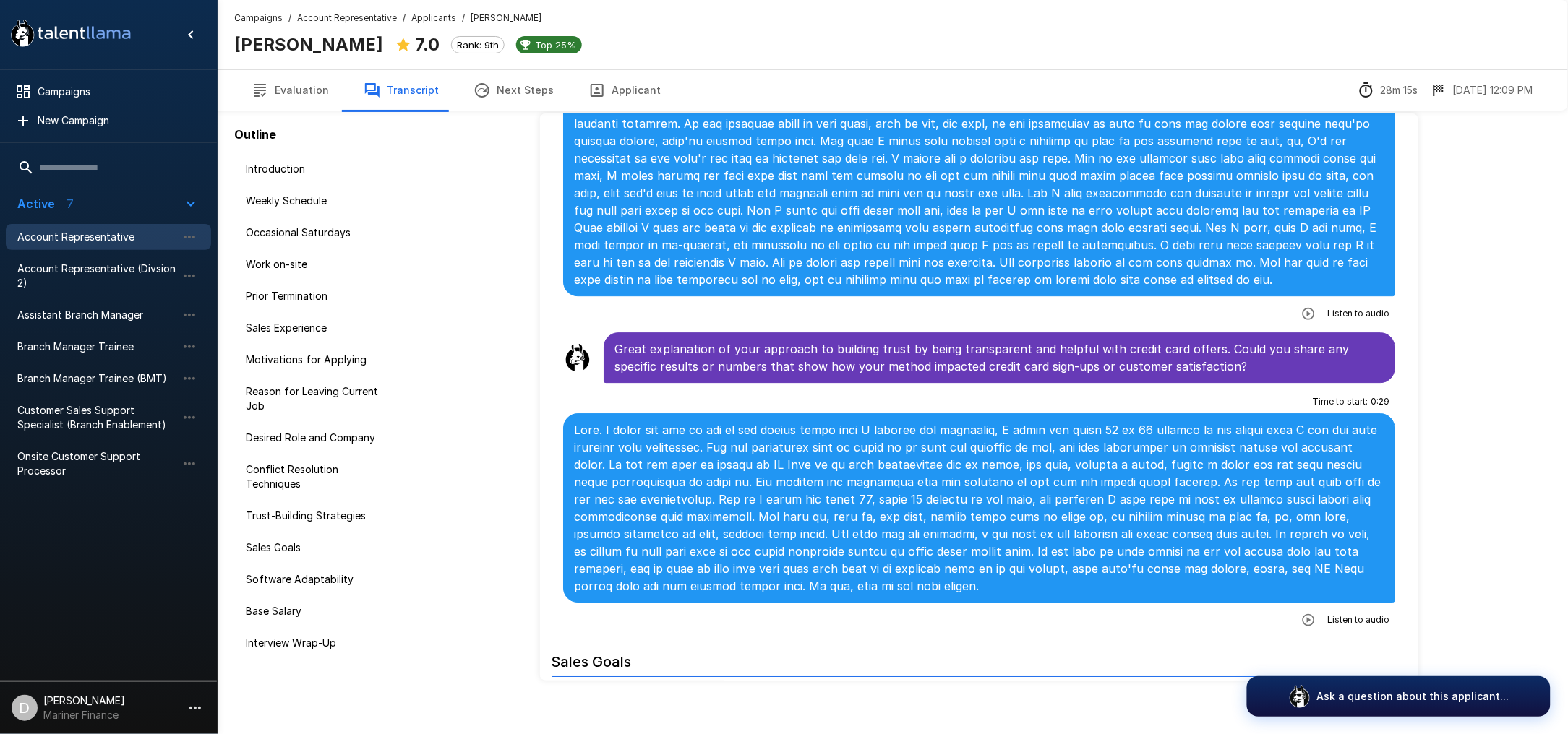
click at [308, 79] on button "Evaluation" at bounding box center [290, 90] width 112 height 41
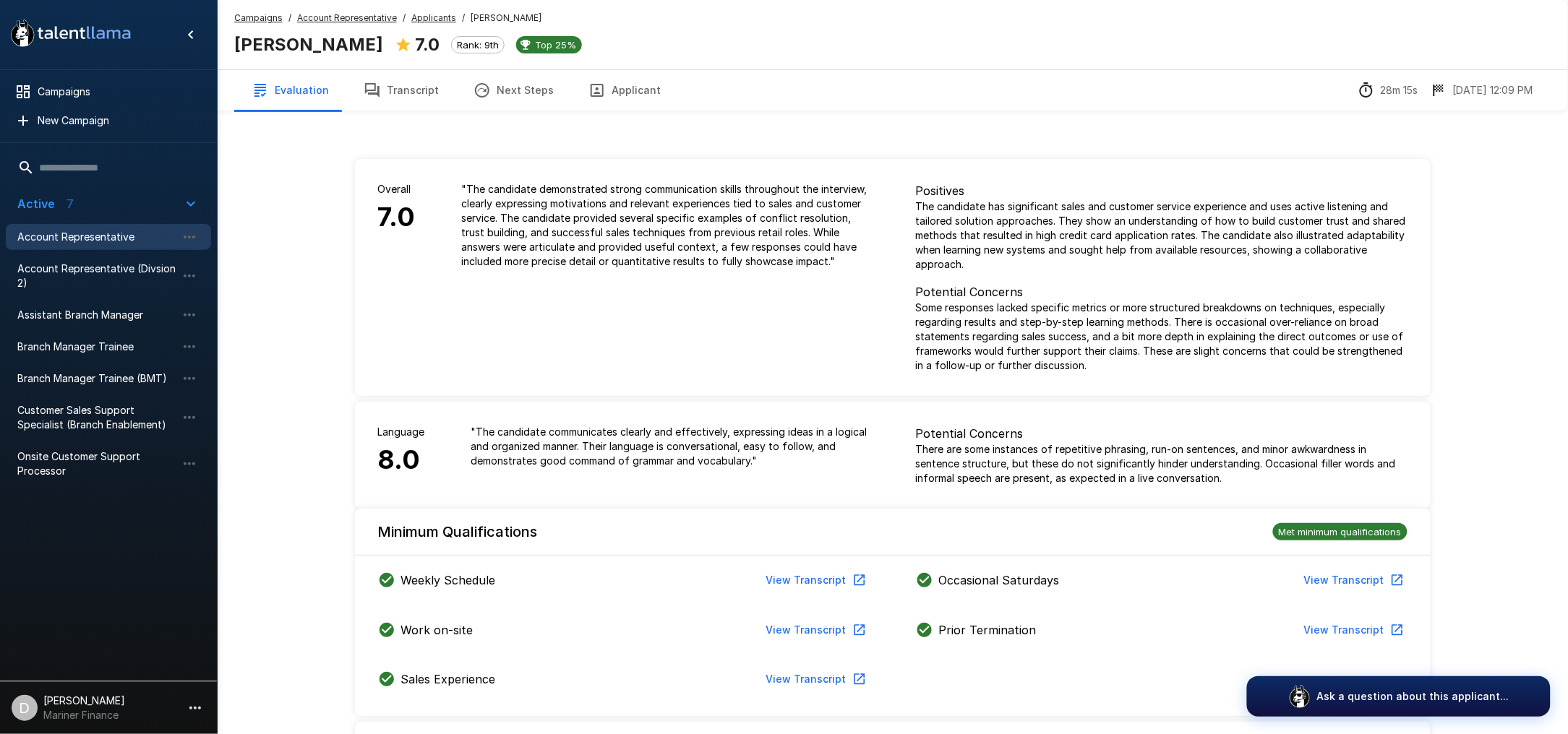
drag, startPoint x: 494, startPoint y: 247, endPoint x: 422, endPoint y: 94, distance: 169.1
click at [413, 94] on button "Transcript" at bounding box center [401, 90] width 110 height 41
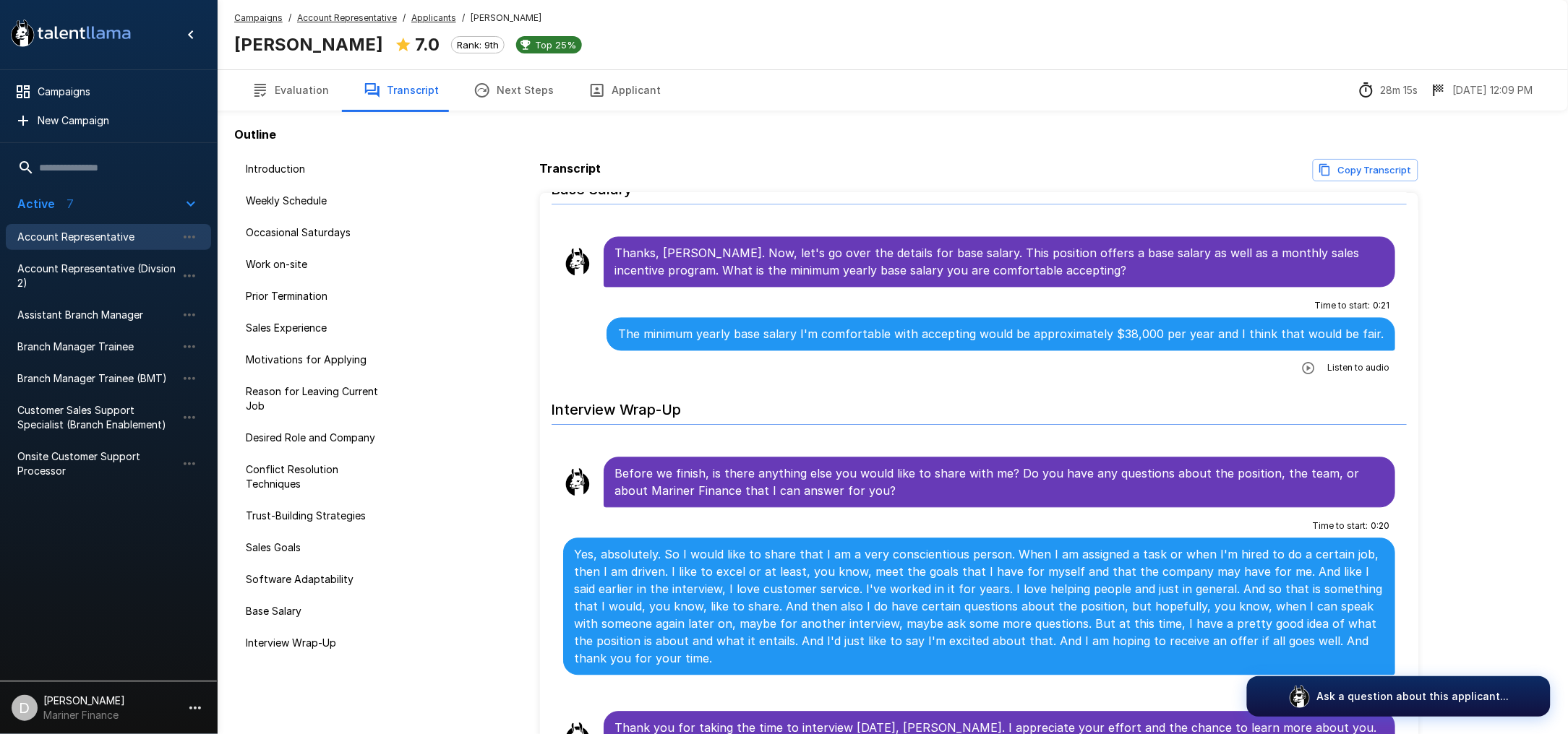
scroll to position [94, 0]
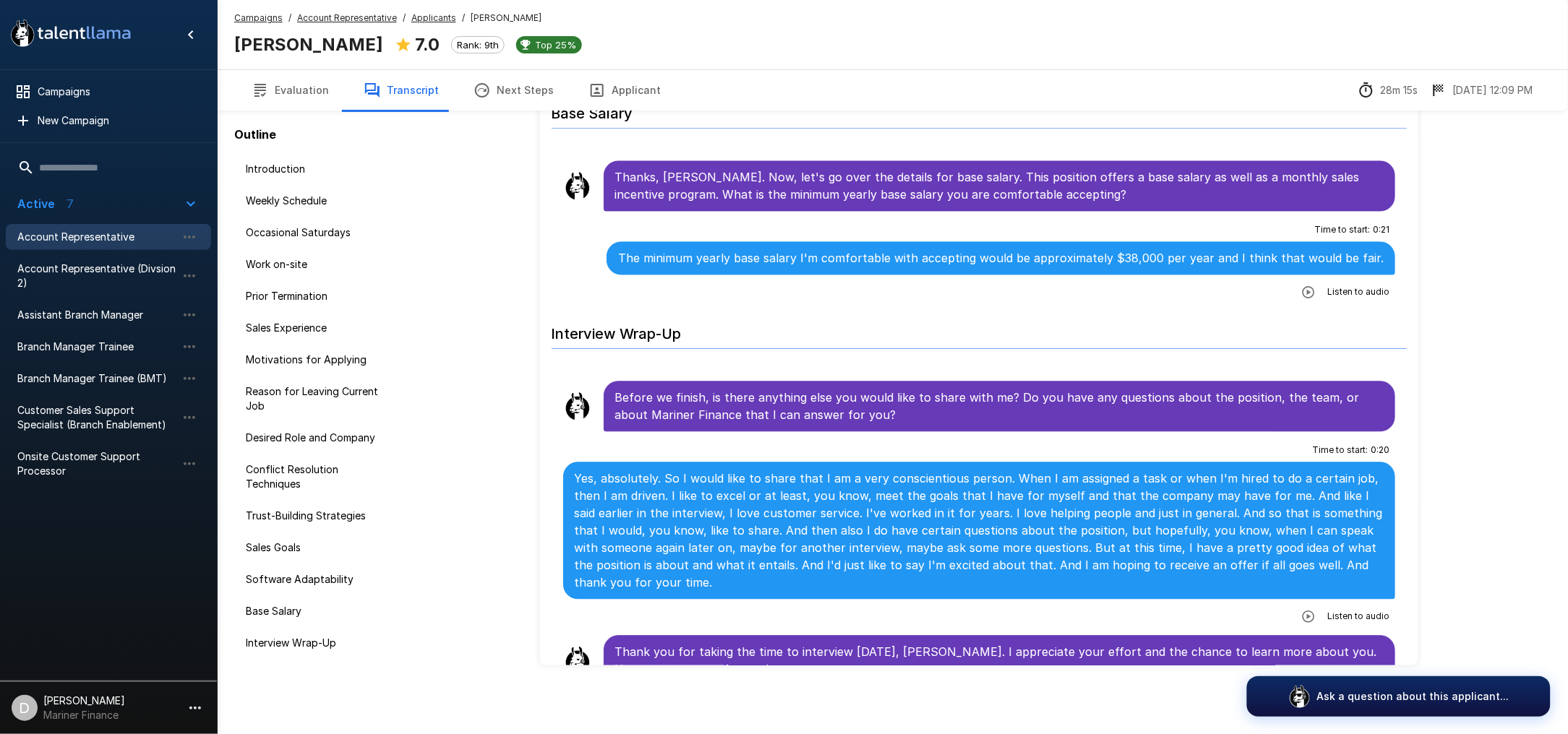
scroll to position [4941, 0]
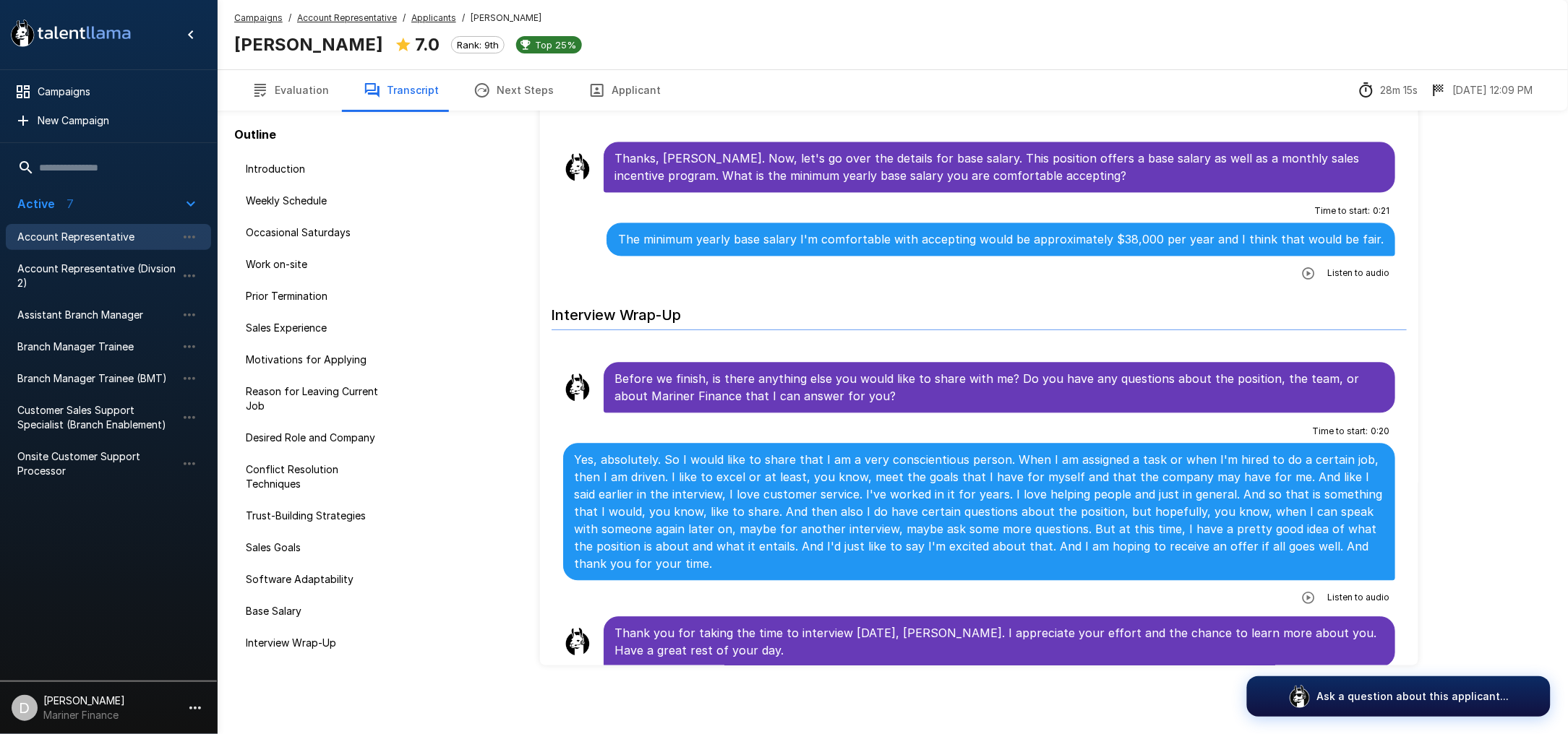
click at [309, 96] on button "Evaluation" at bounding box center [290, 90] width 112 height 41
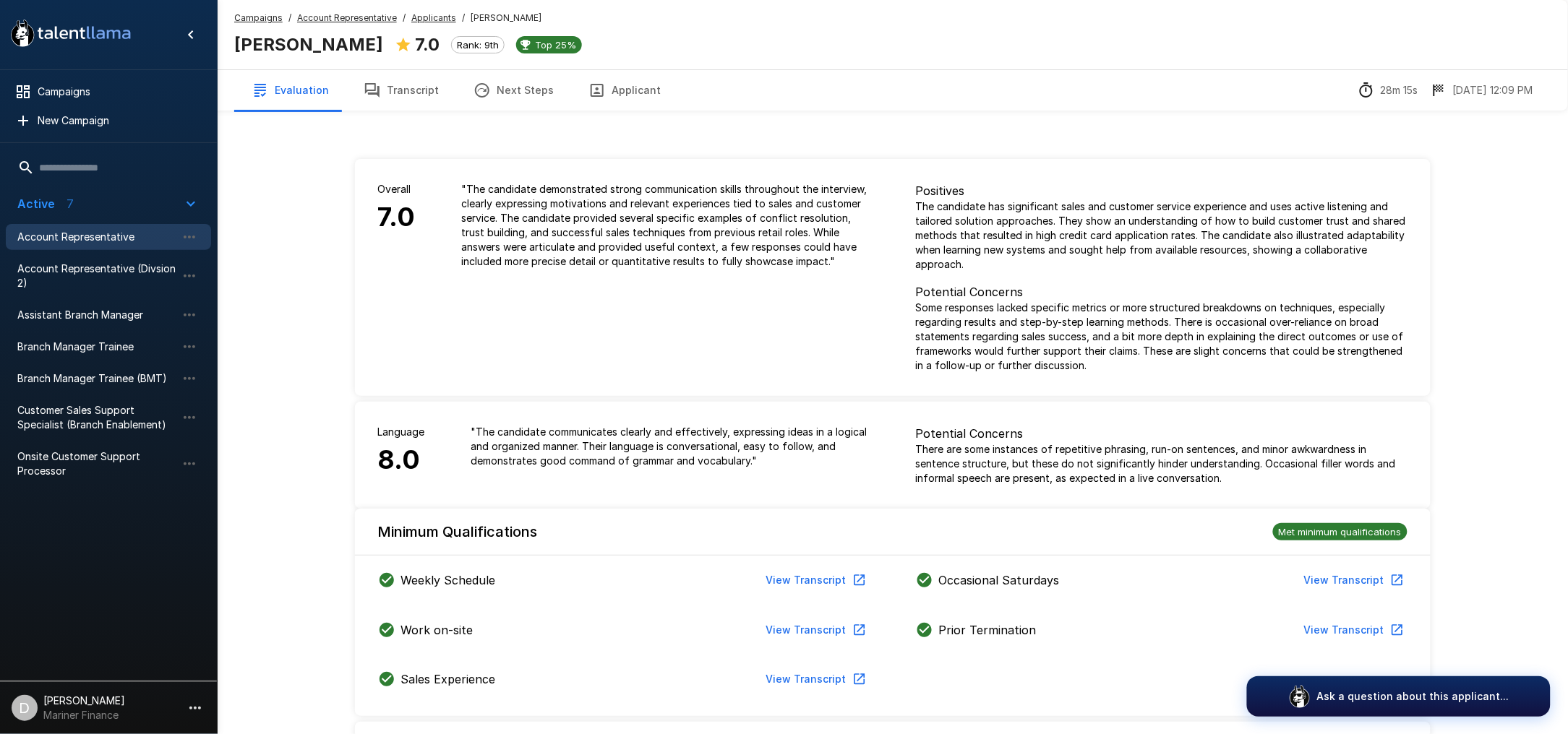
click at [598, 90] on button "Applicant" at bounding box center [624, 90] width 107 height 41
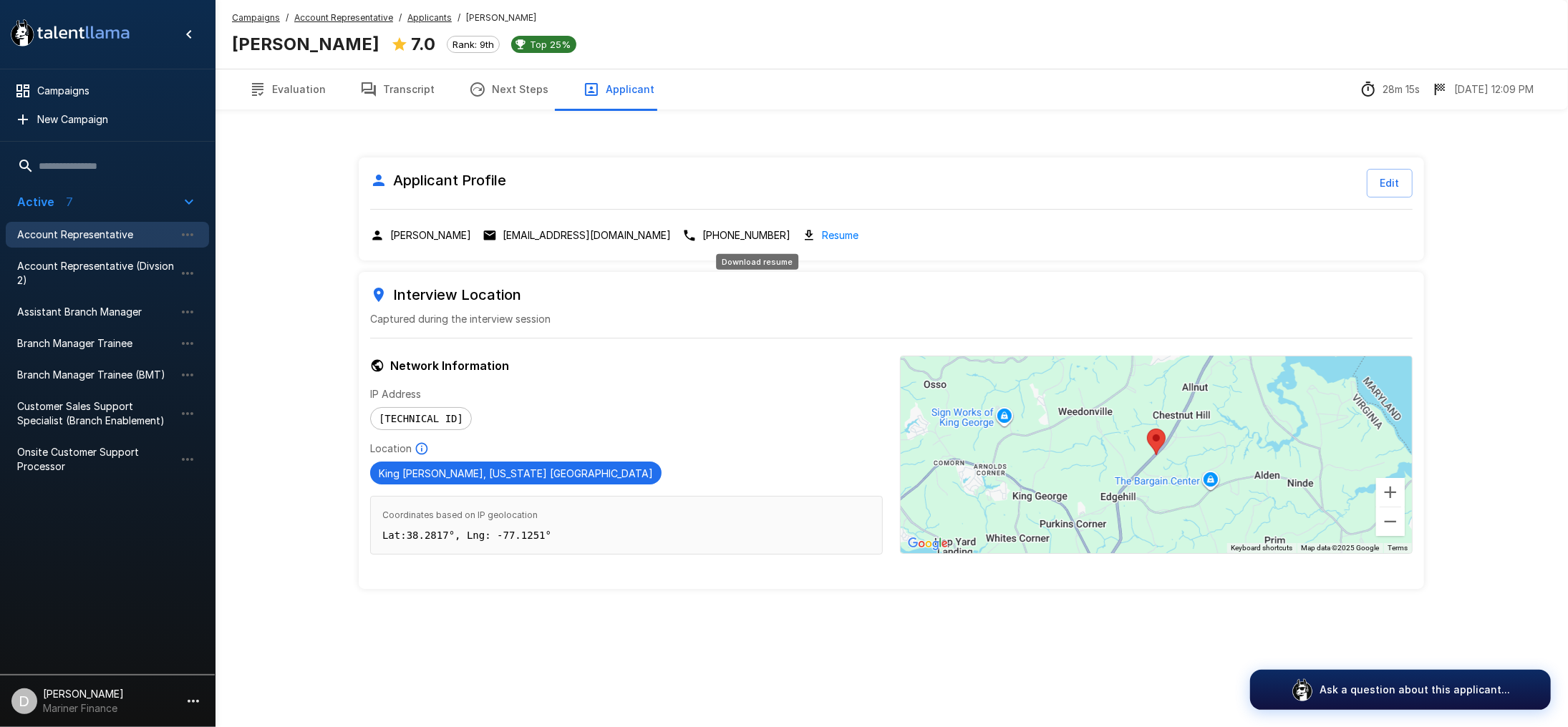
click at [822, 229] on link "Resume" at bounding box center [840, 235] width 36 height 17
click at [288, 78] on button "Evaluation" at bounding box center [287, 89] width 111 height 40
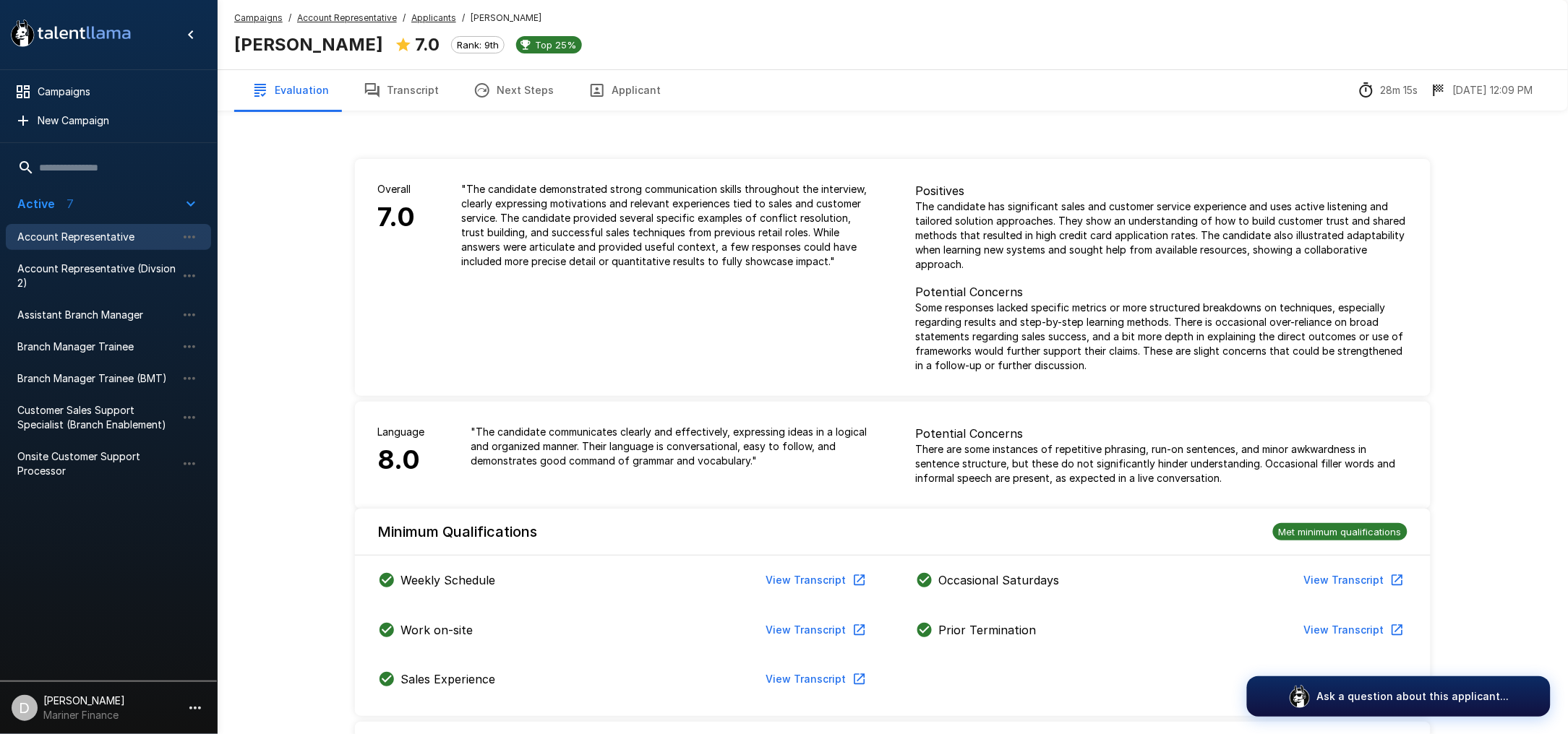
click at [399, 97] on button "Transcript" at bounding box center [401, 90] width 110 height 41
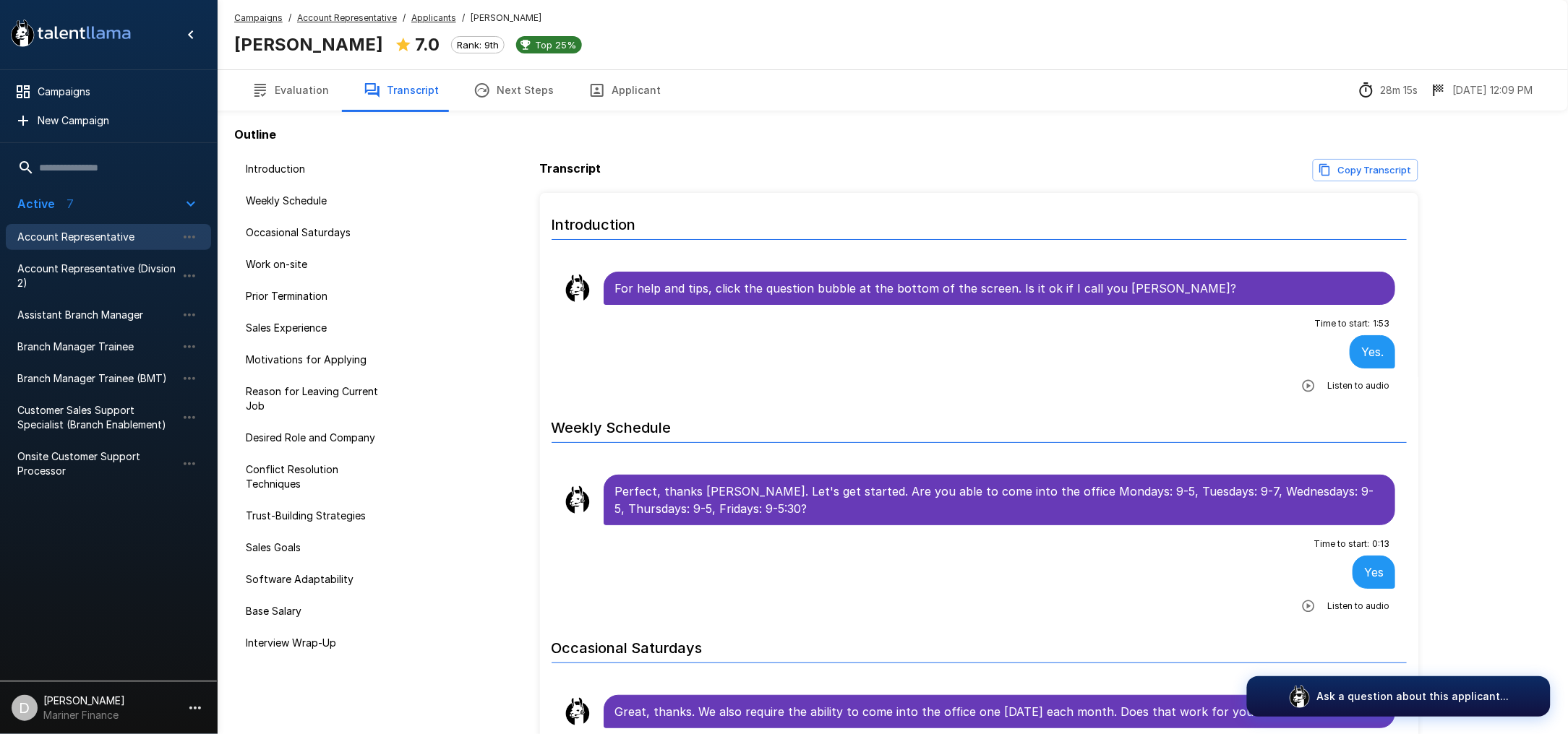
scroll to position [96, 0]
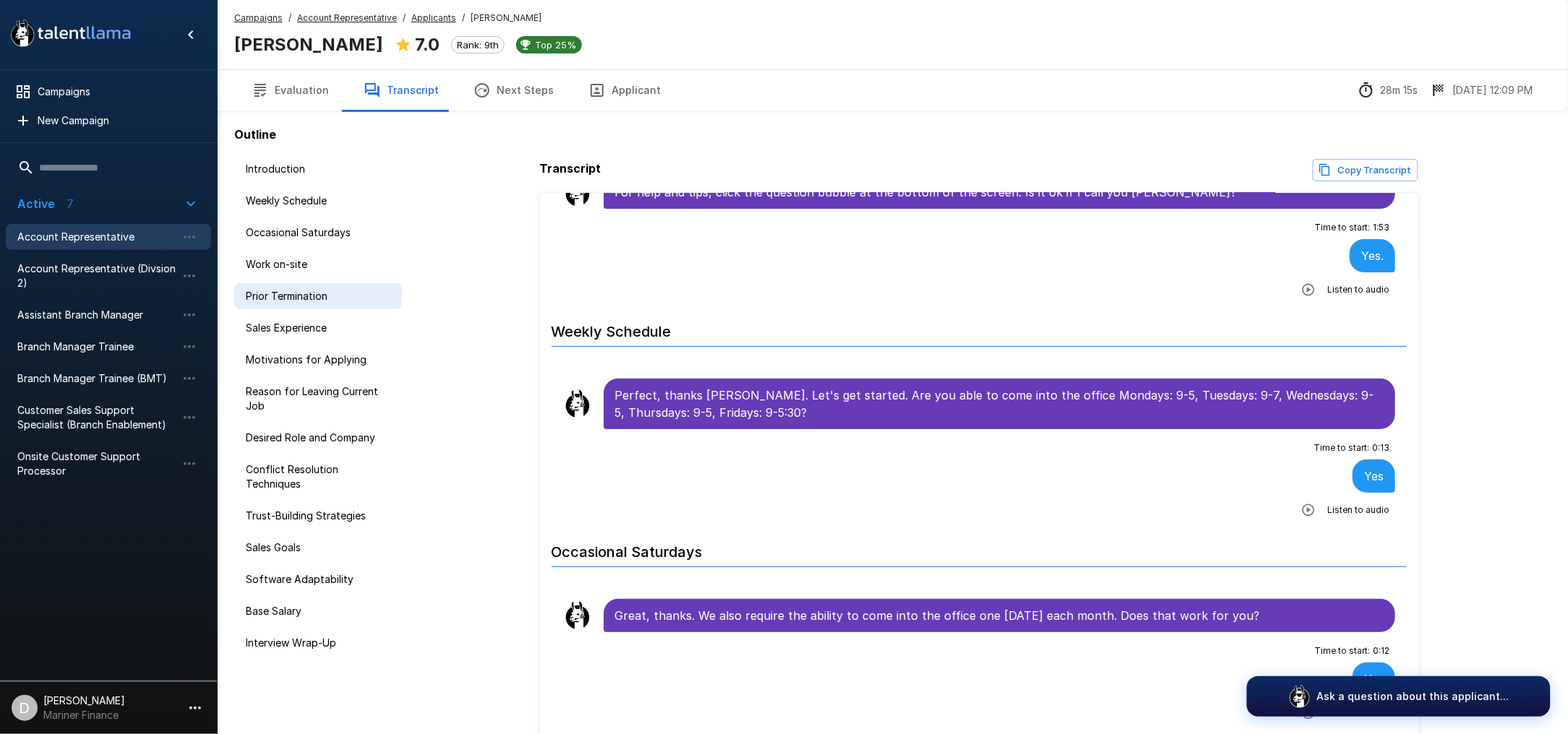
click at [301, 297] on span "Prior Termination" at bounding box center [317, 297] width 145 height 14
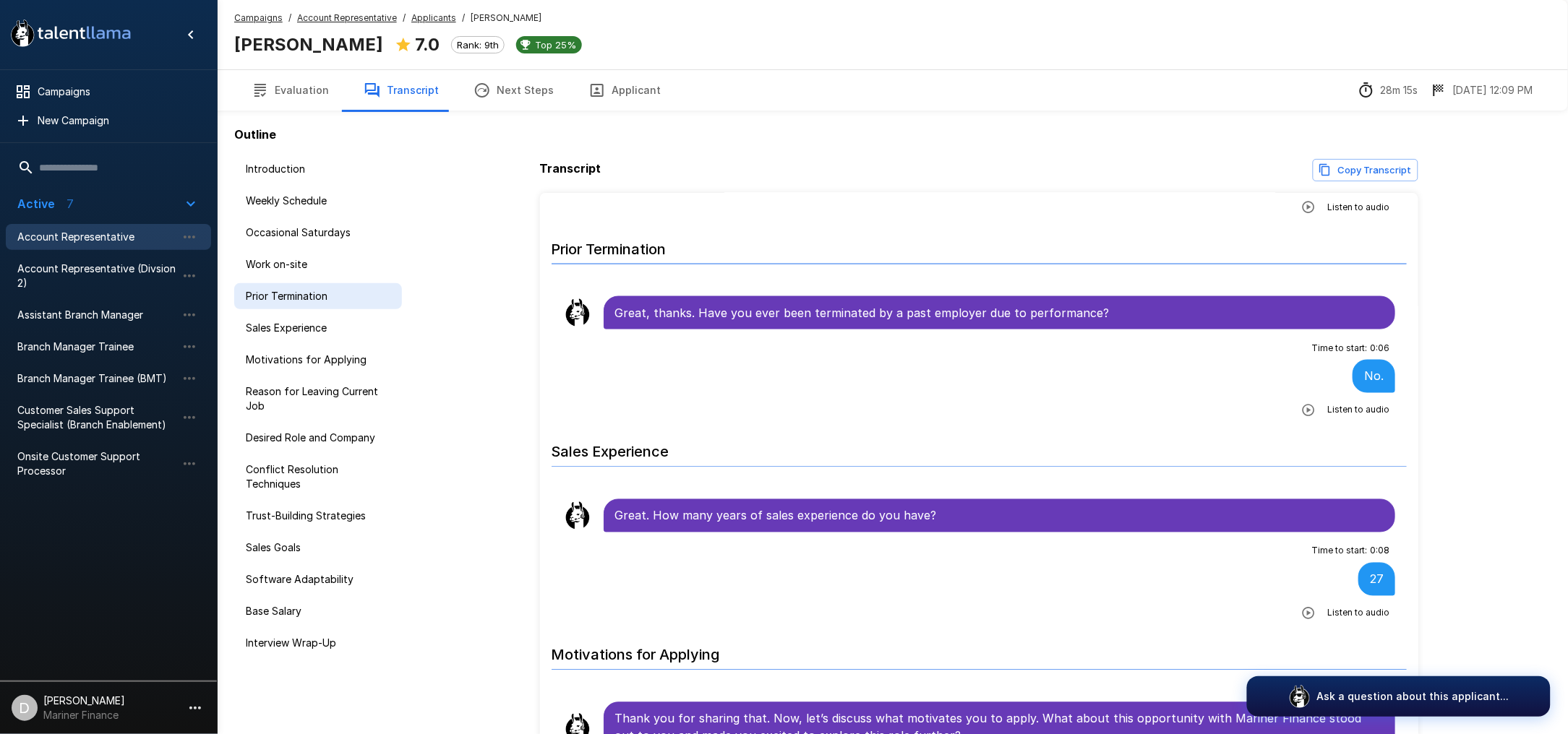
scroll to position [829, 0]
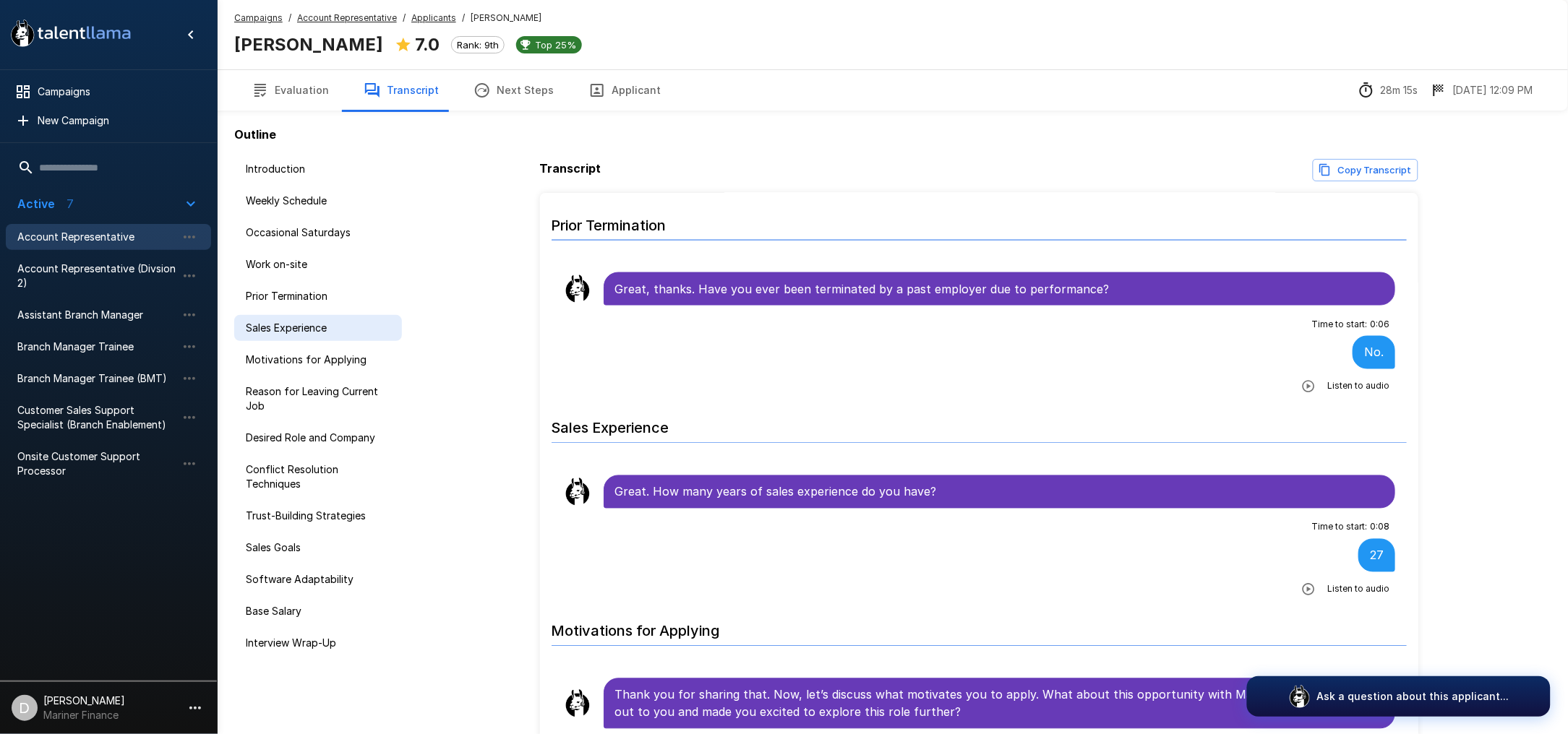
click at [313, 327] on span "Sales Experience" at bounding box center [317, 328] width 145 height 14
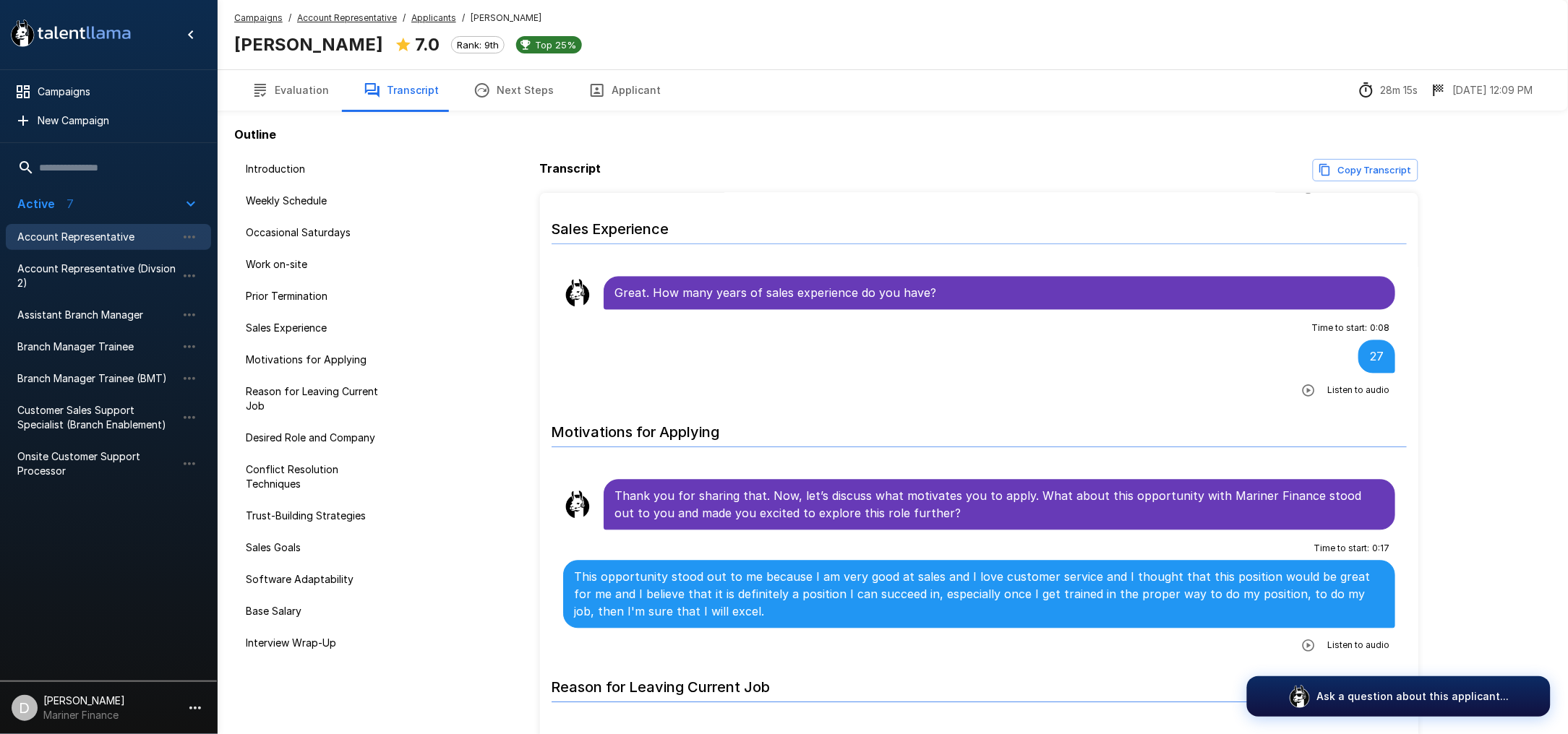
scroll to position [1033, 0]
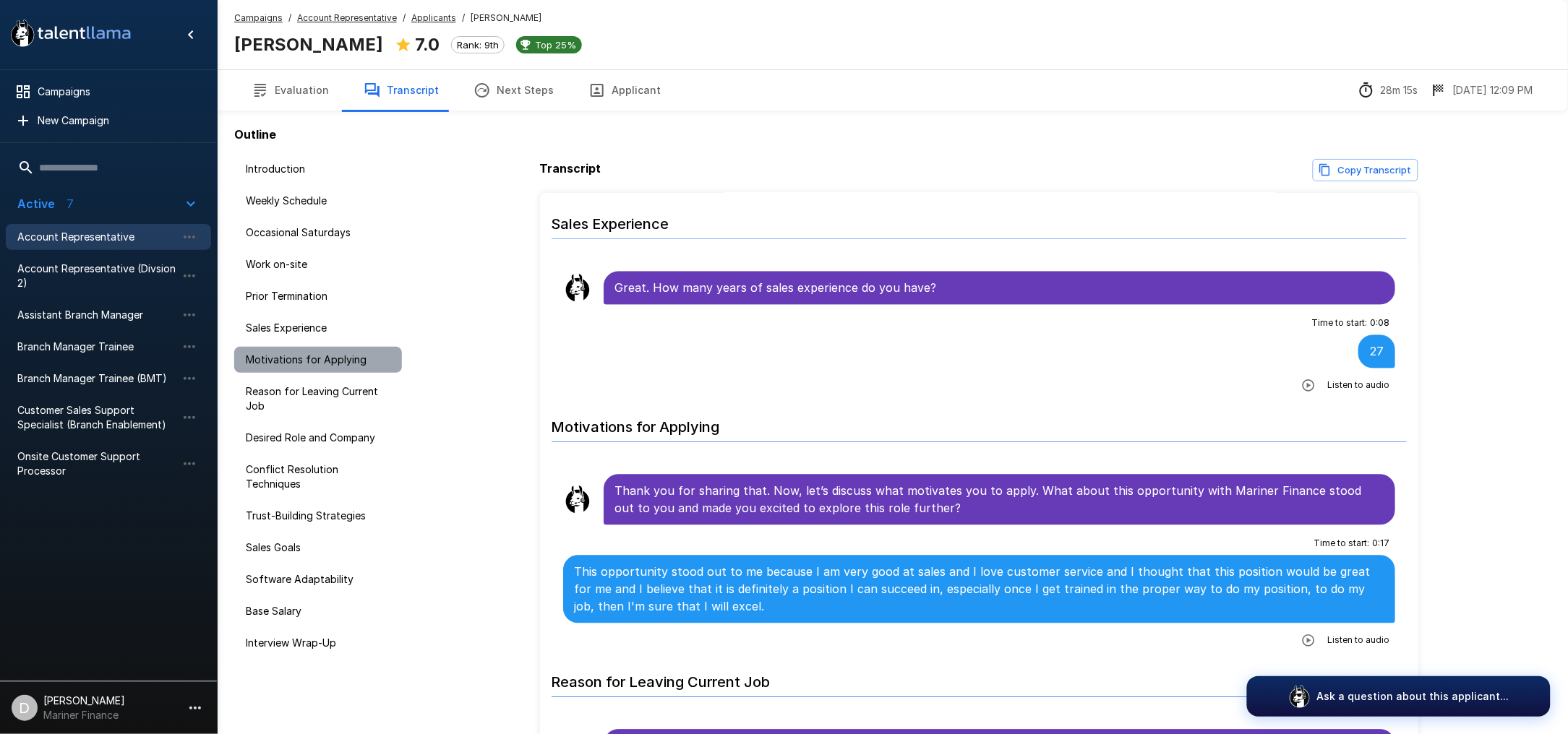
click at [313, 353] on span "Motivations for Applying" at bounding box center [317, 360] width 145 height 14
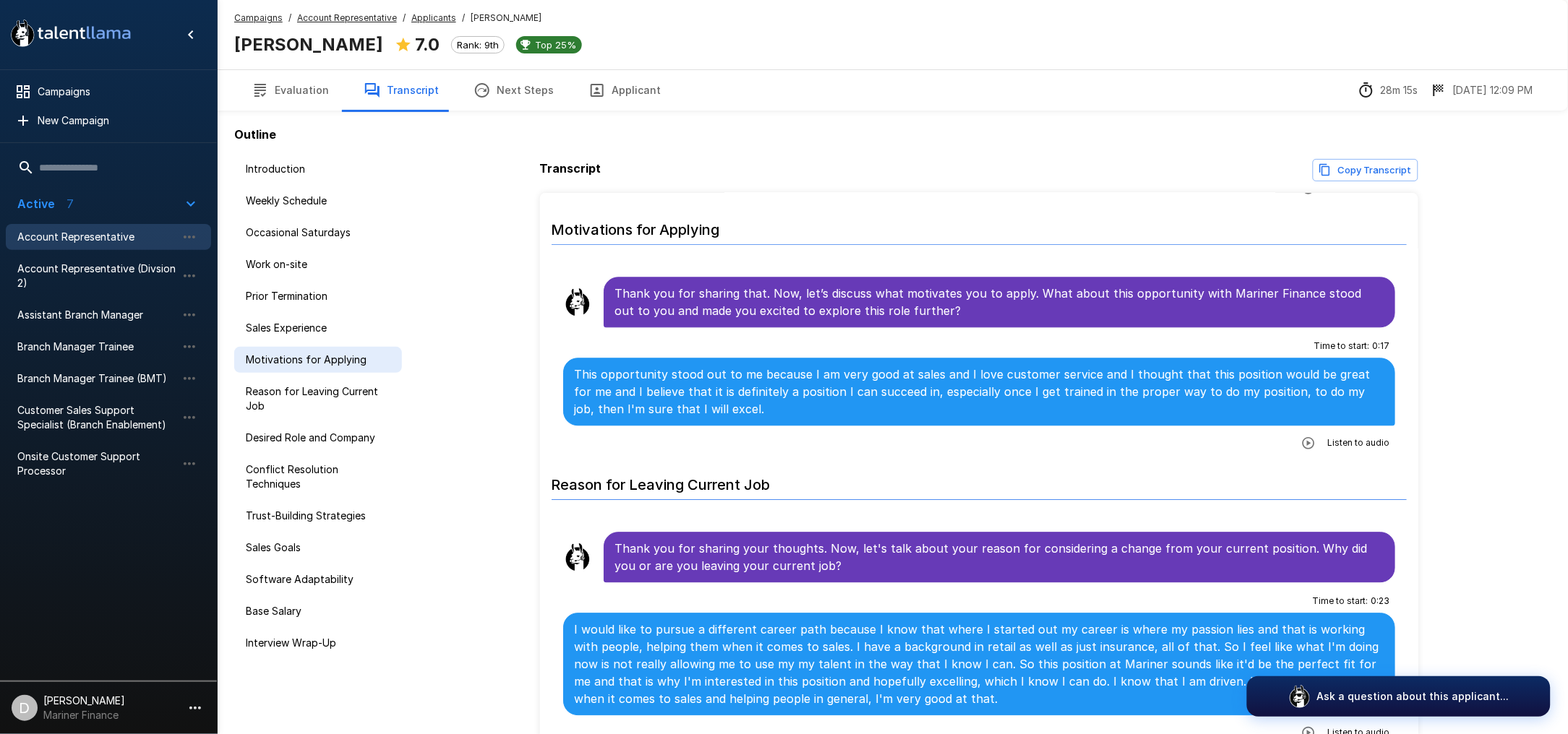
scroll to position [1236, 0]
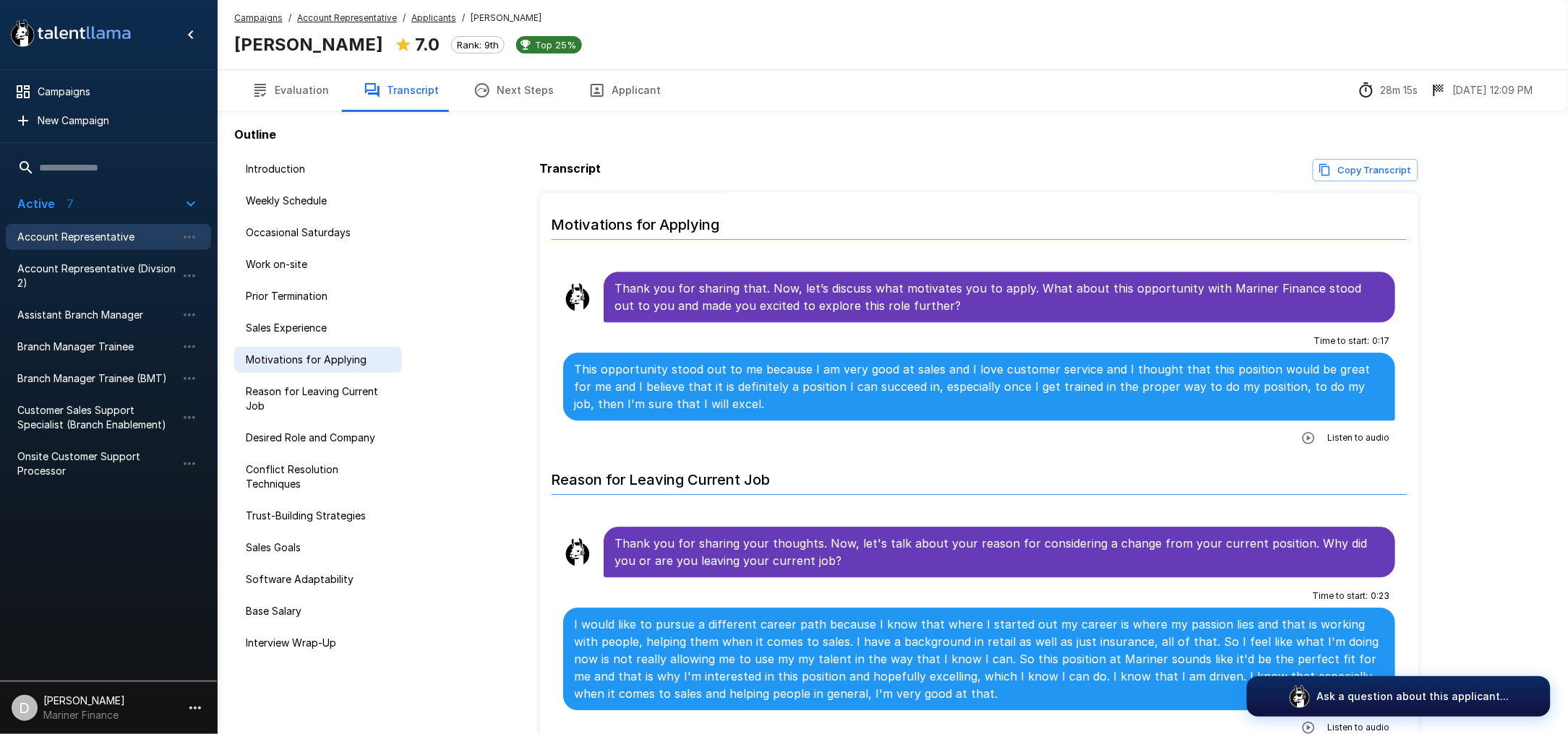
click at [305, 362] on span "Motivations for Applying" at bounding box center [317, 360] width 145 height 14
click at [294, 393] on span "Reason for Leaving Current Job" at bounding box center [317, 399] width 145 height 29
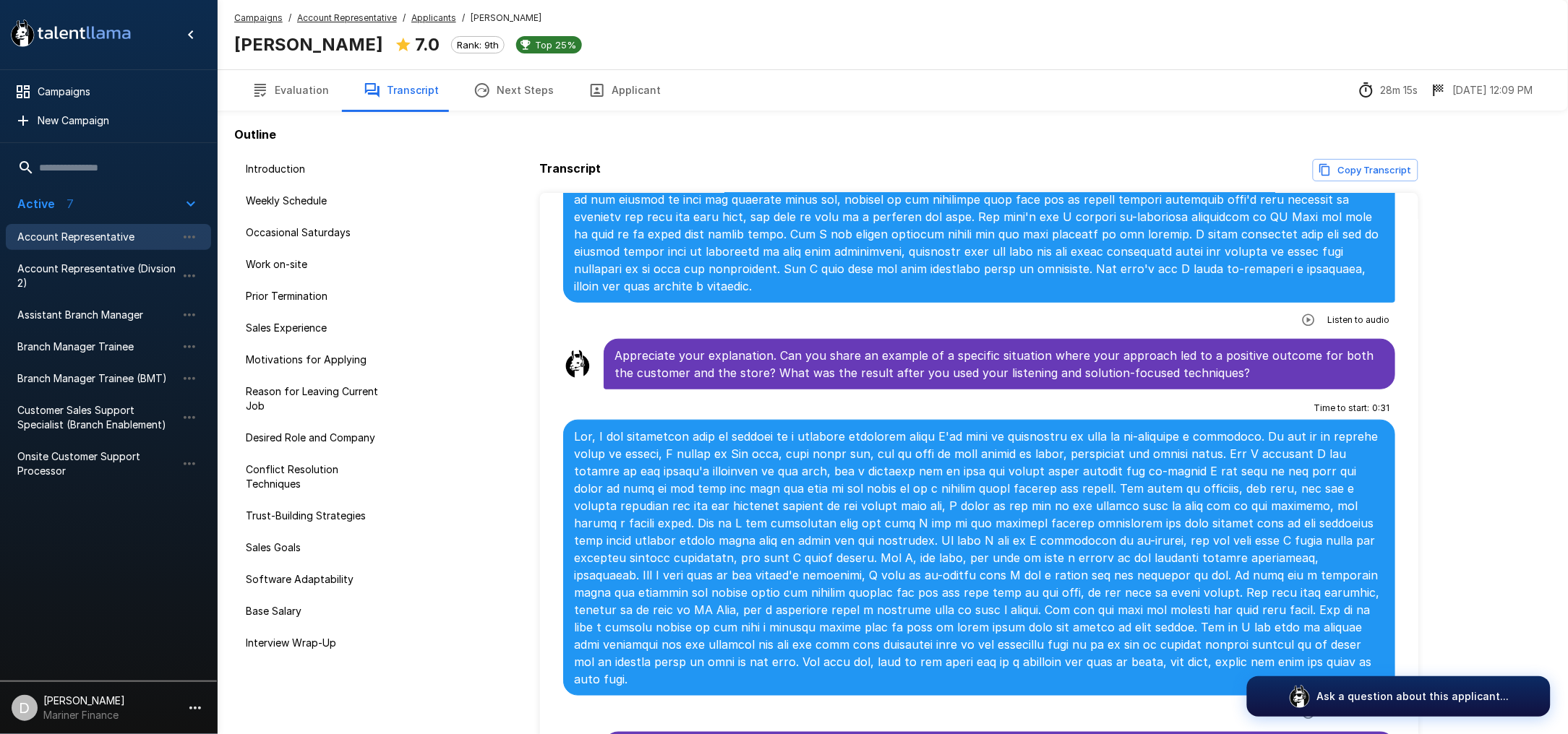
scroll to position [2552, 0]
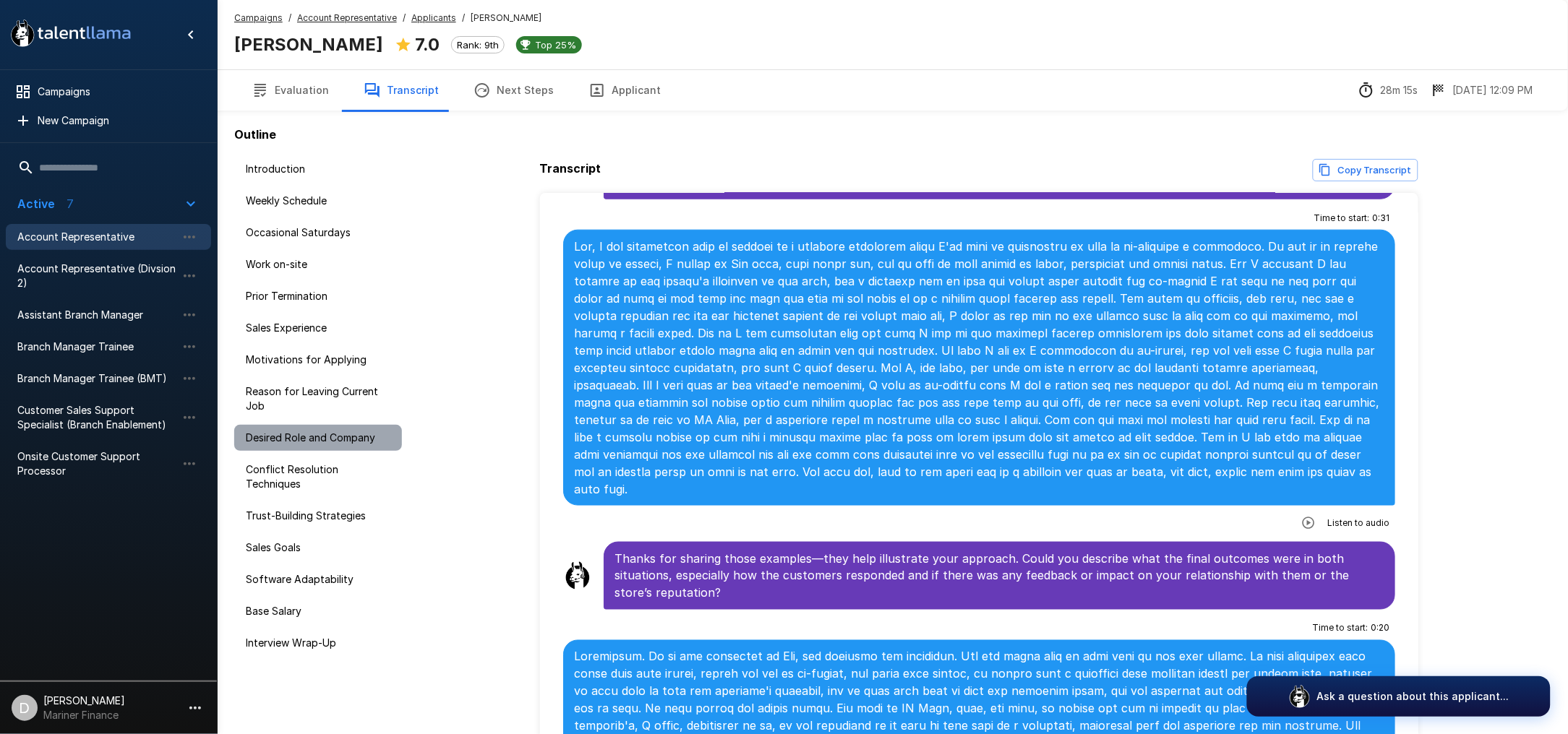
click at [307, 448] on div "Desired Role and Company" at bounding box center [318, 438] width 168 height 26
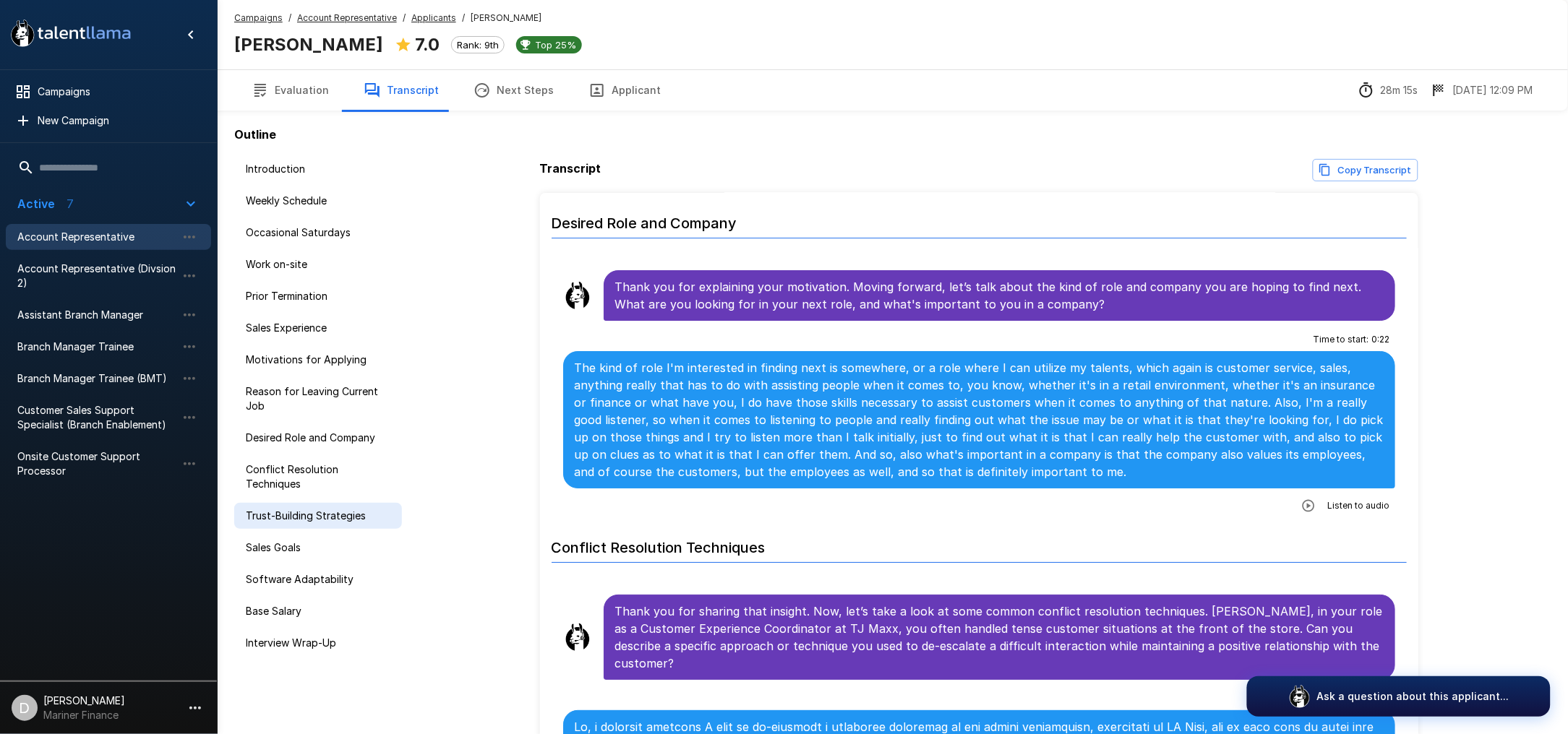
click at [294, 509] on span "Trust-Building Strategies" at bounding box center [317, 516] width 145 height 14
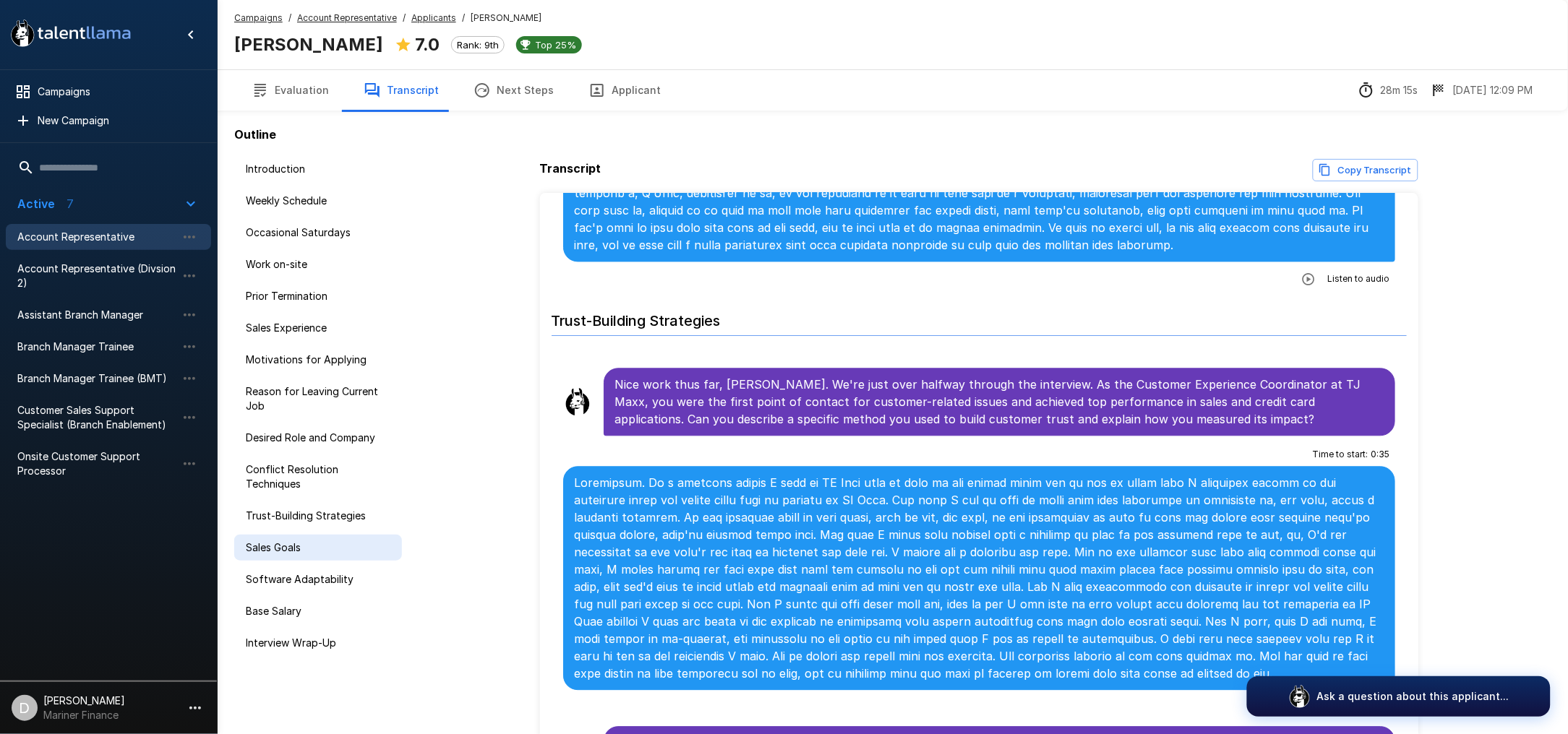
click at [297, 551] on span "Sales Goals" at bounding box center [317, 548] width 145 height 14
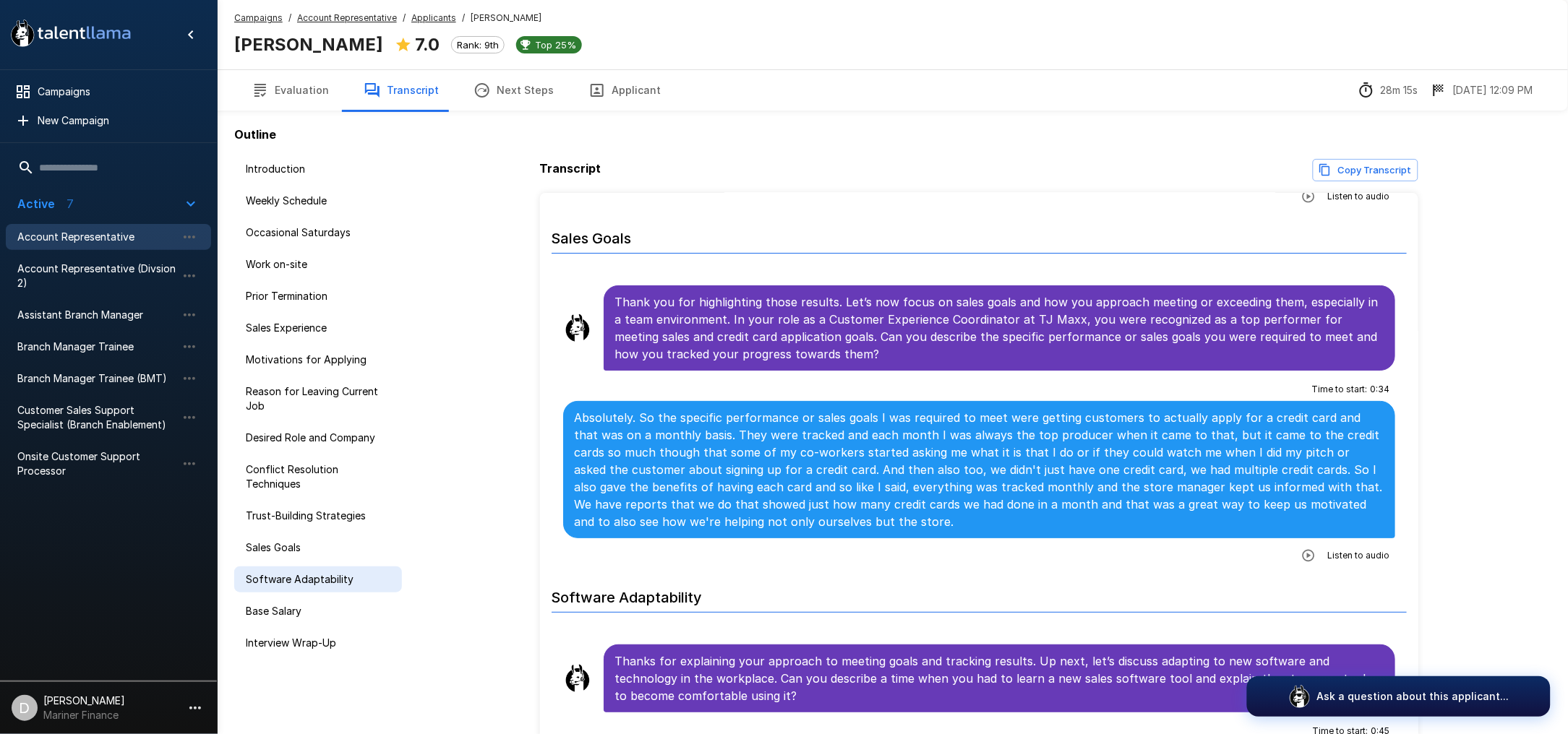
click at [305, 578] on span "Software Adaptability" at bounding box center [317, 580] width 145 height 14
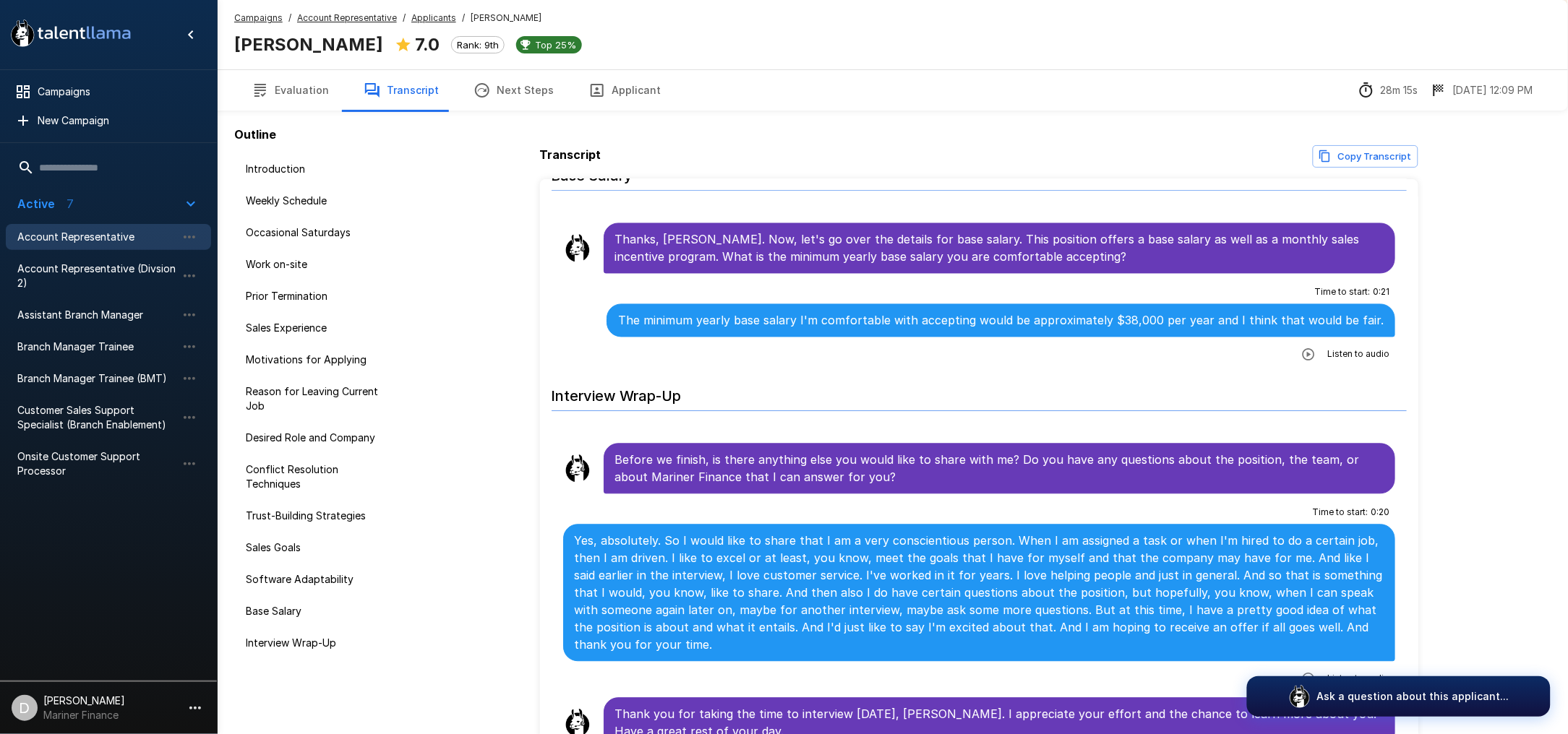
scroll to position [94, 0]
